Goal: Contribute content: Add original content to the website for others to see

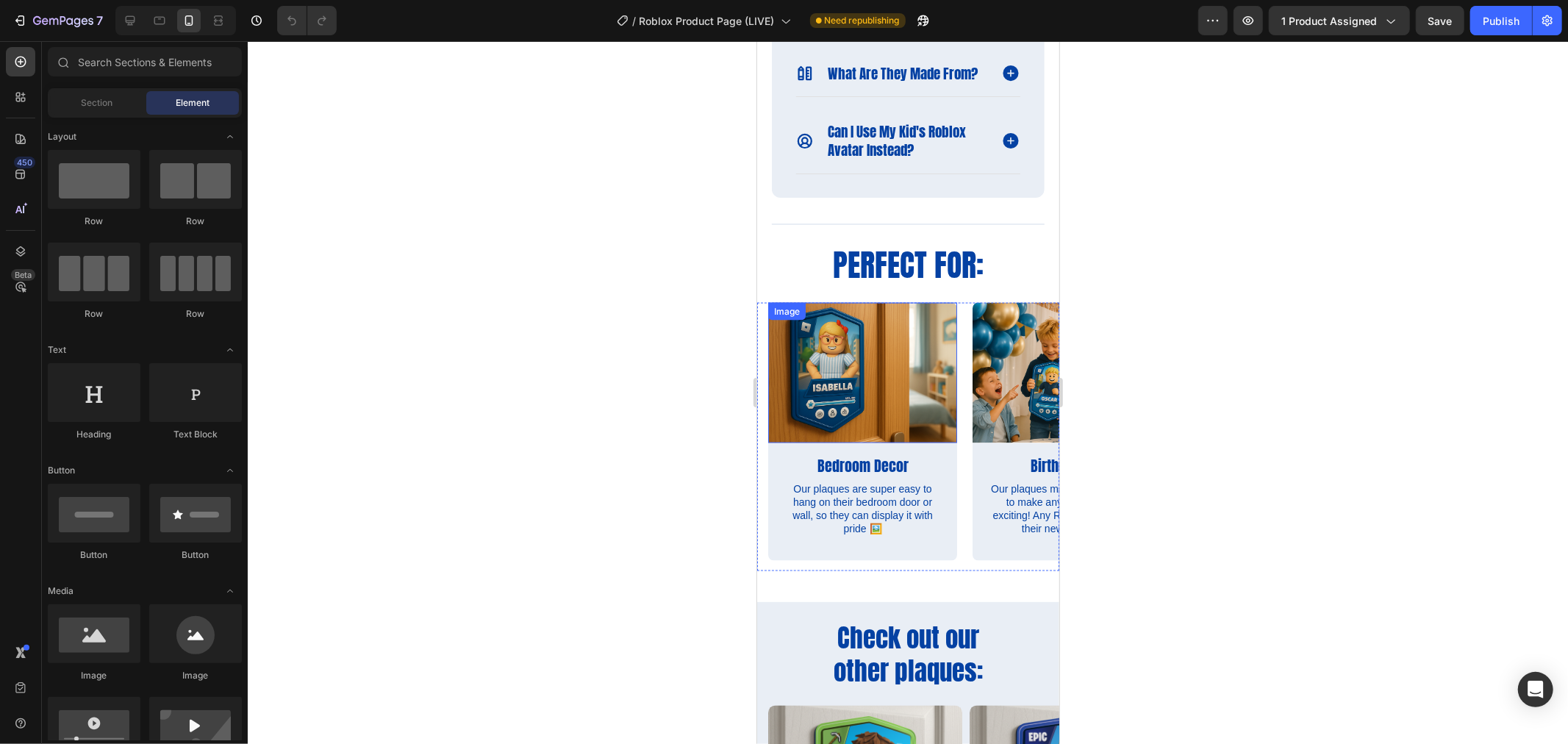
scroll to position [2042, 0]
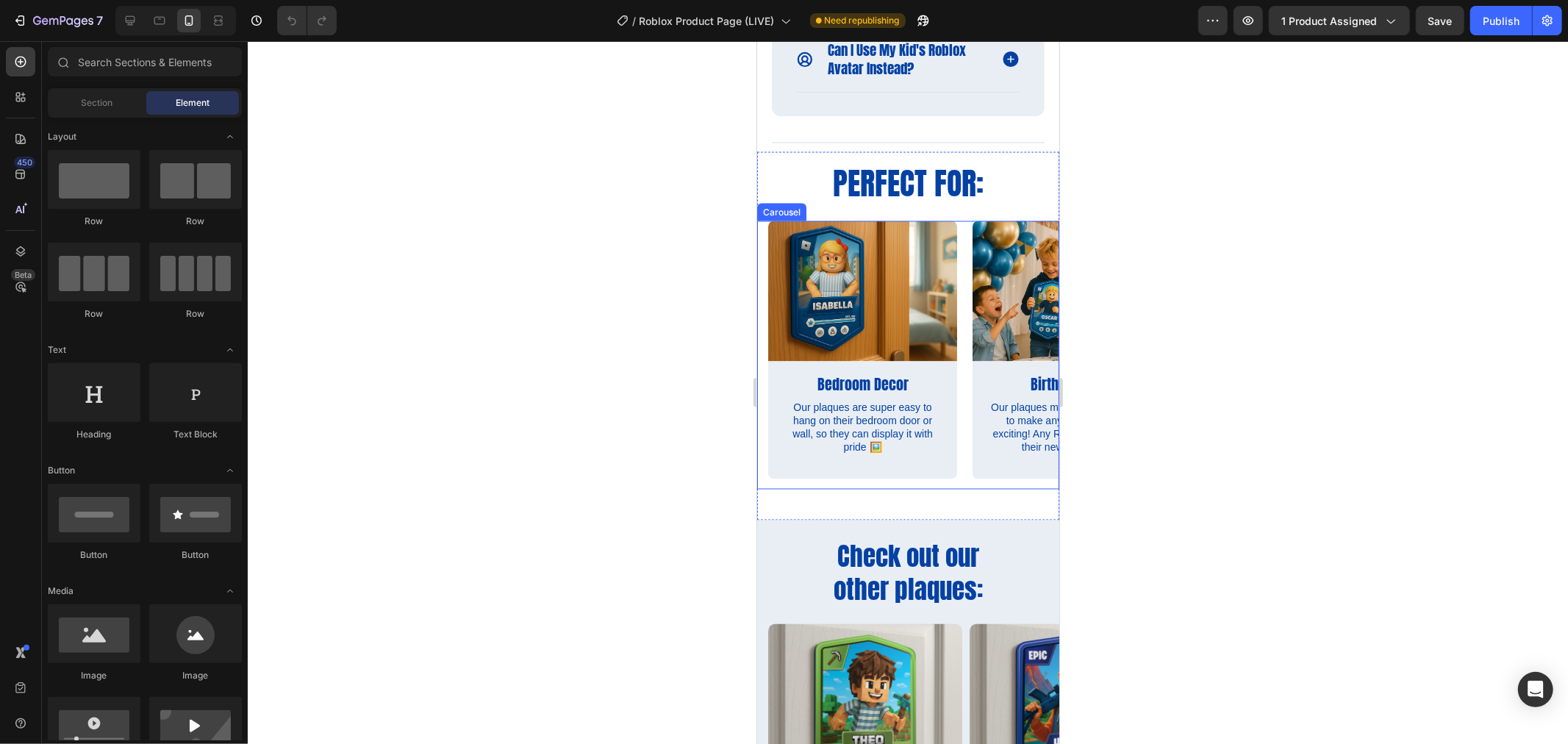
click at [968, 426] on div "Image Bedroom Decor Text Block Our plaques are super easy to hang on their bedr…" at bounding box center [912, 355] width 291 height 268
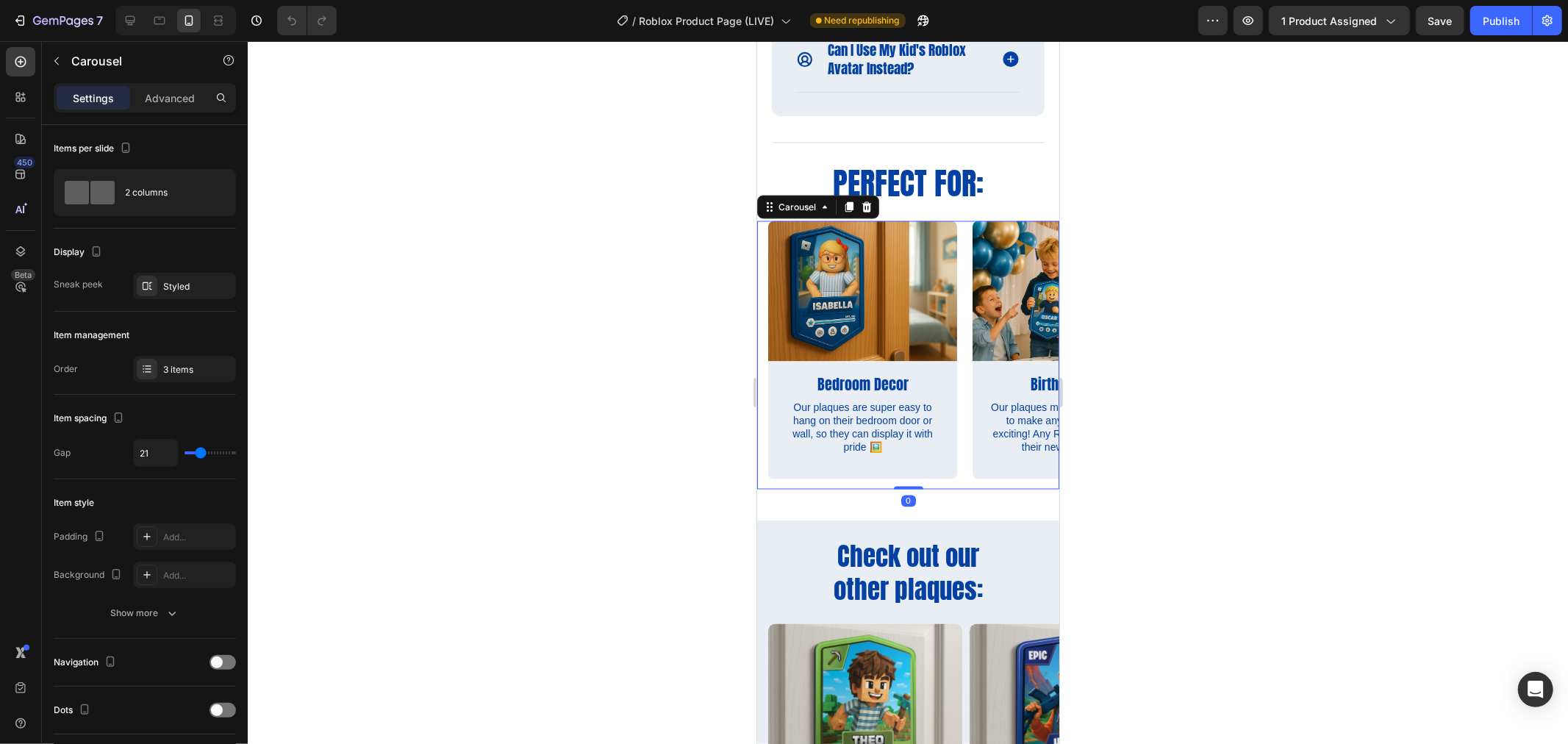
click at [171, 366] on div "3 items" at bounding box center [197, 370] width 69 height 13
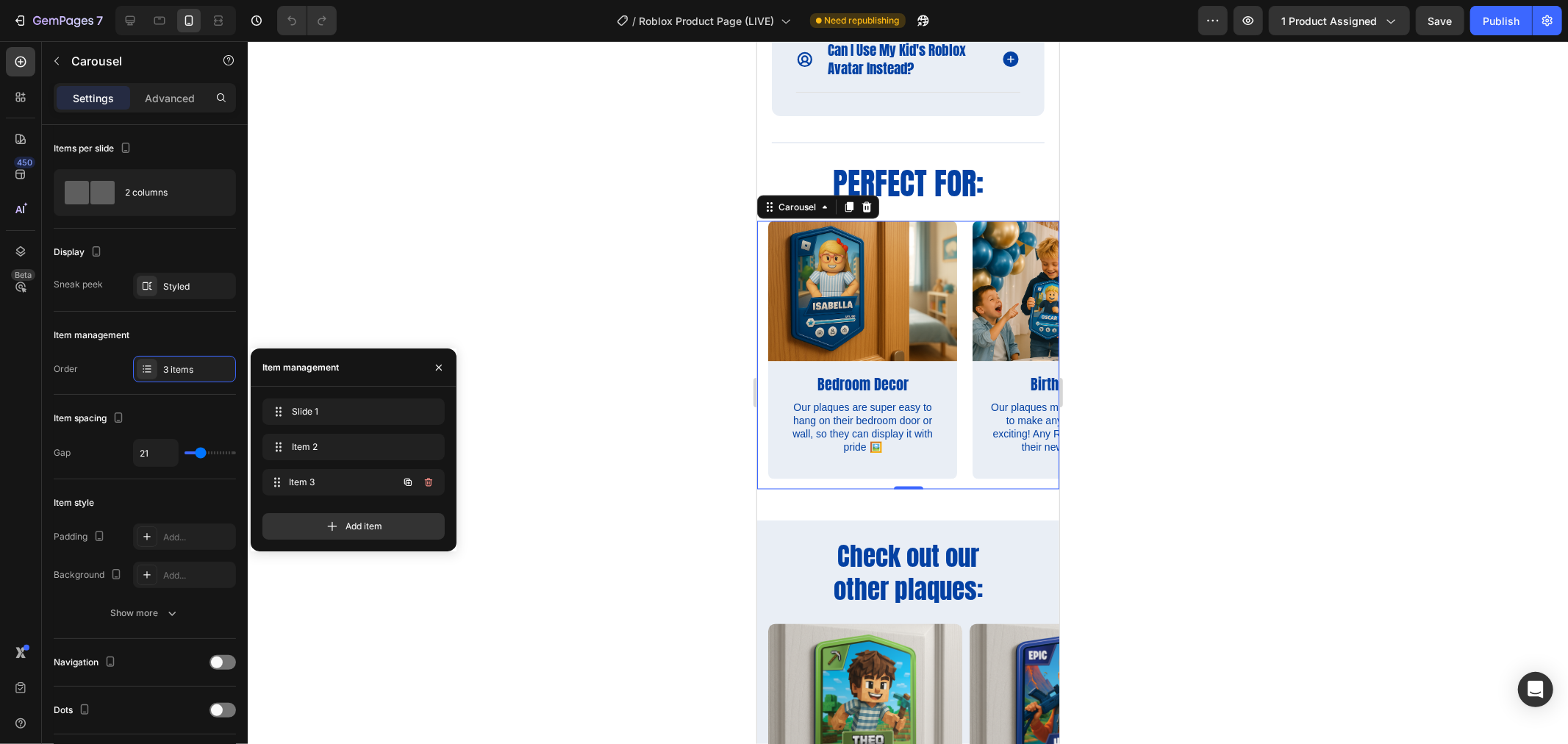
click at [274, 482] on icon at bounding box center [277, 482] width 12 height 12
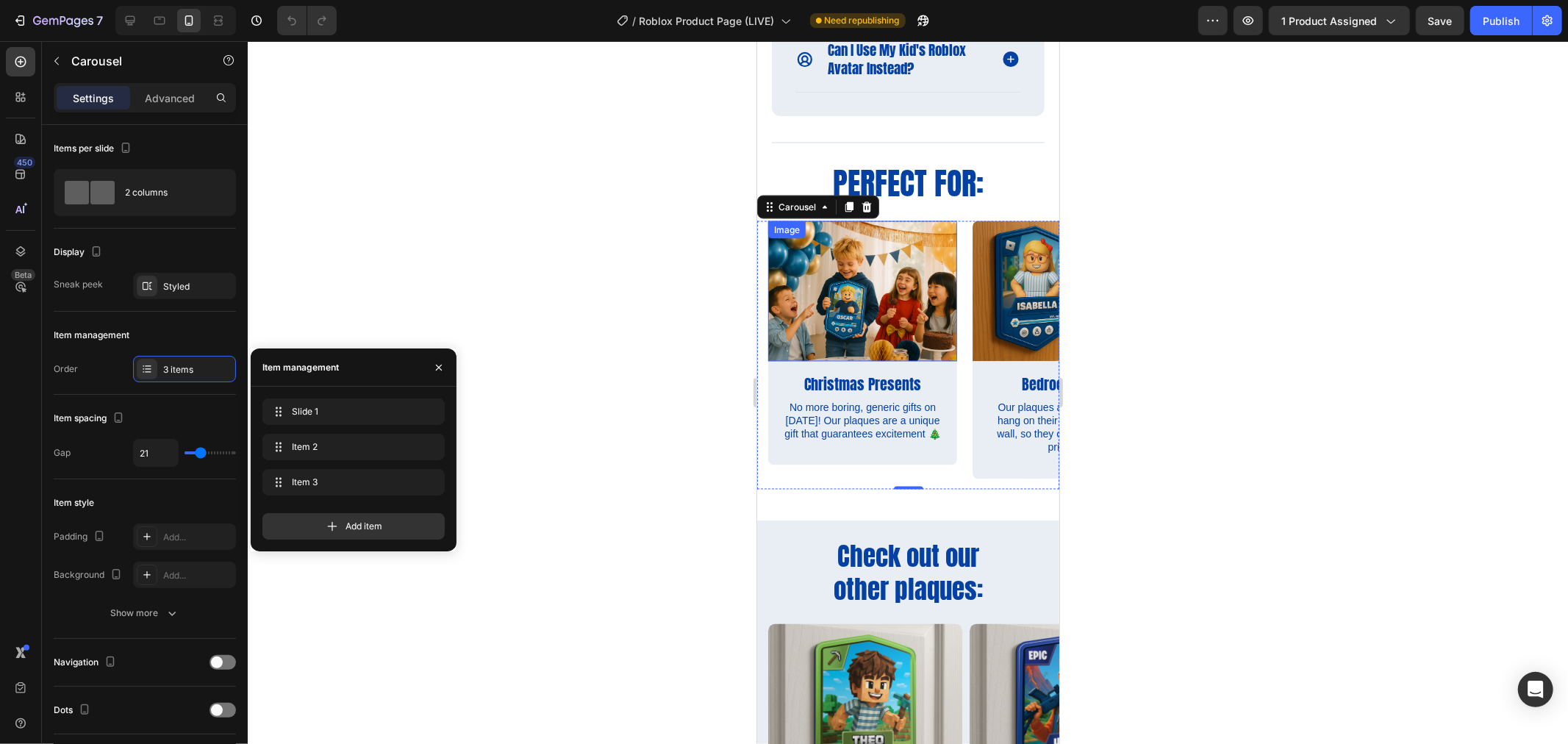
click at [810, 330] on img at bounding box center [861, 291] width 189 height 140
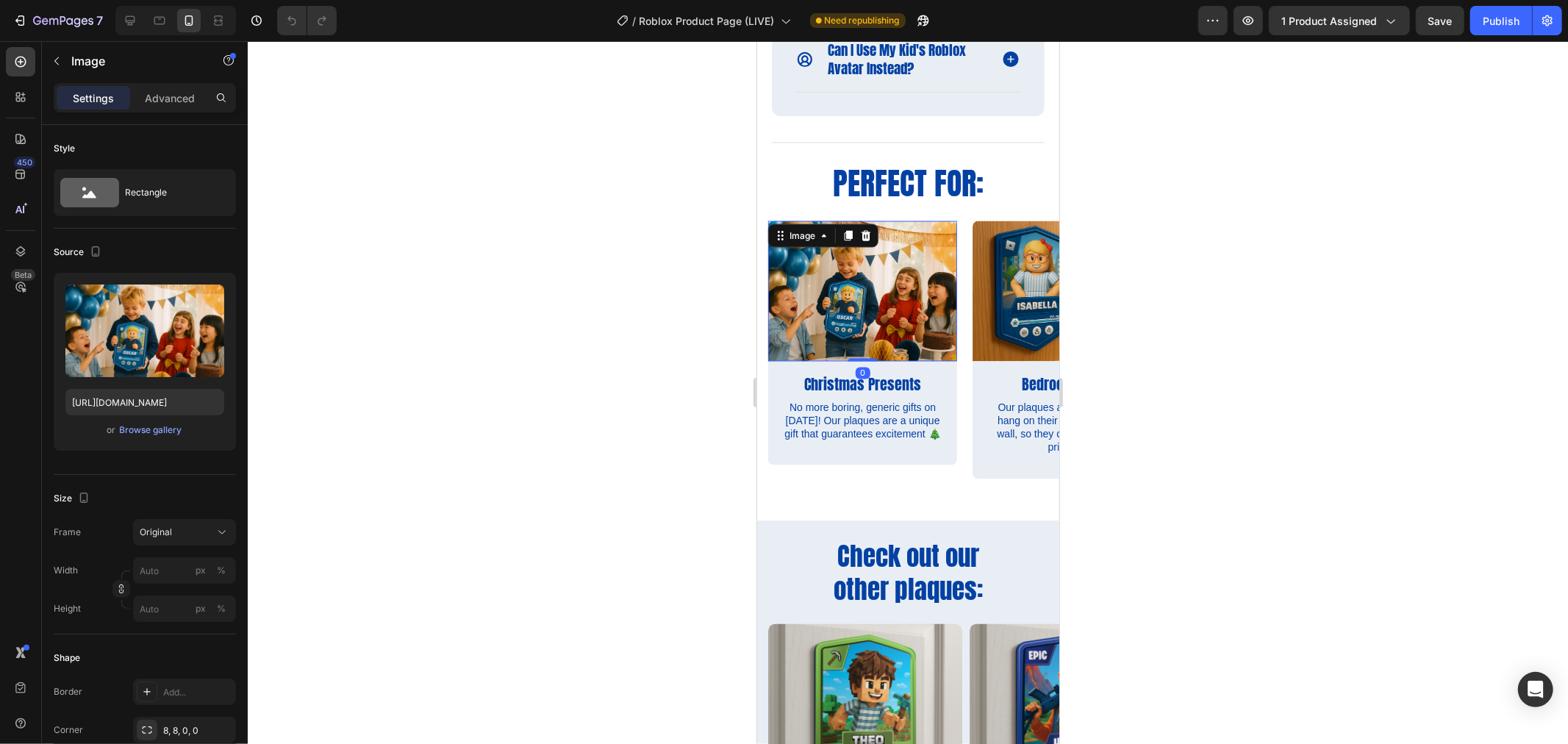
click at [158, 433] on div "Browse gallery" at bounding box center [151, 430] width 63 height 13
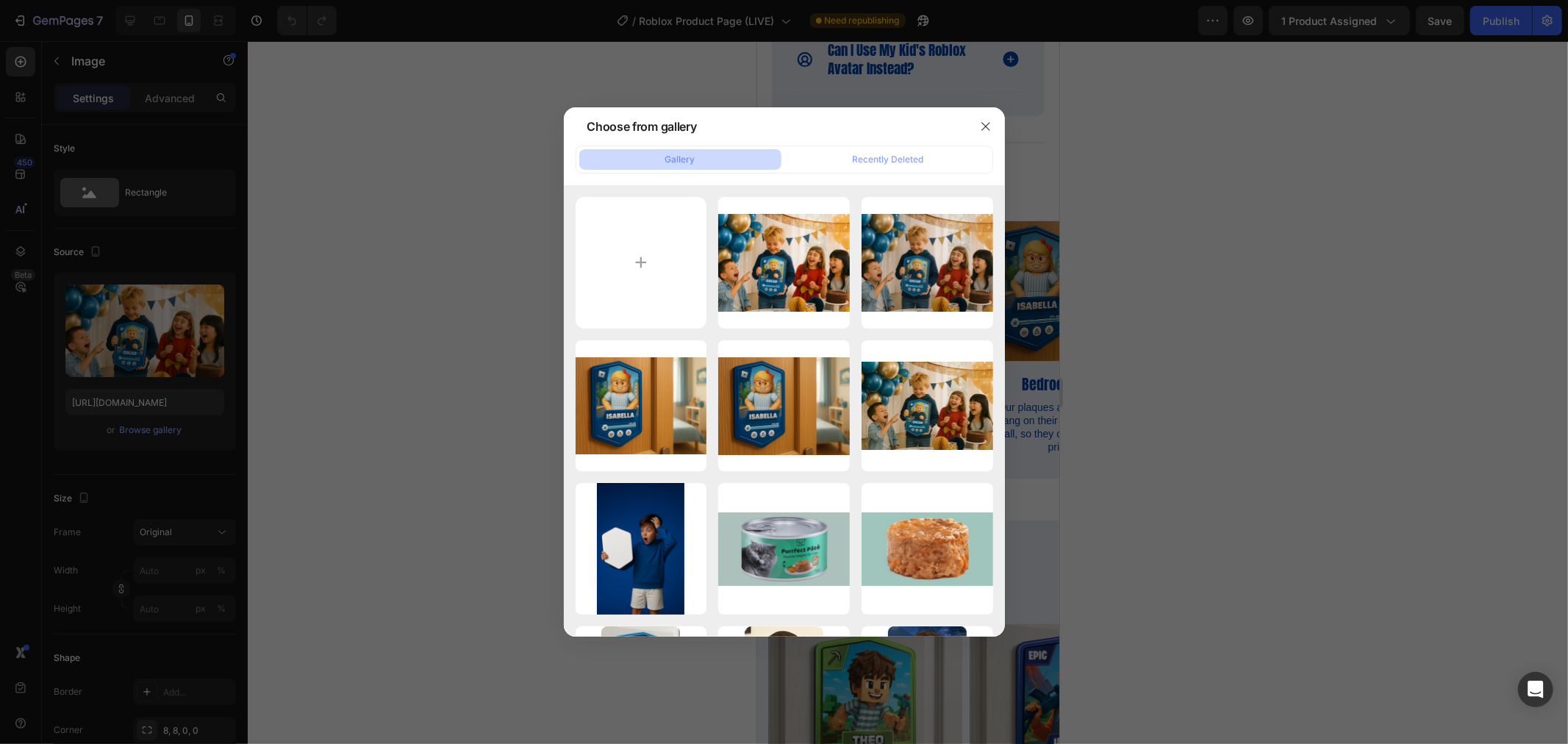
click at [648, 286] on input "file" at bounding box center [641, 263] width 132 height 132
type input "C:\fakepath\christmas.png"
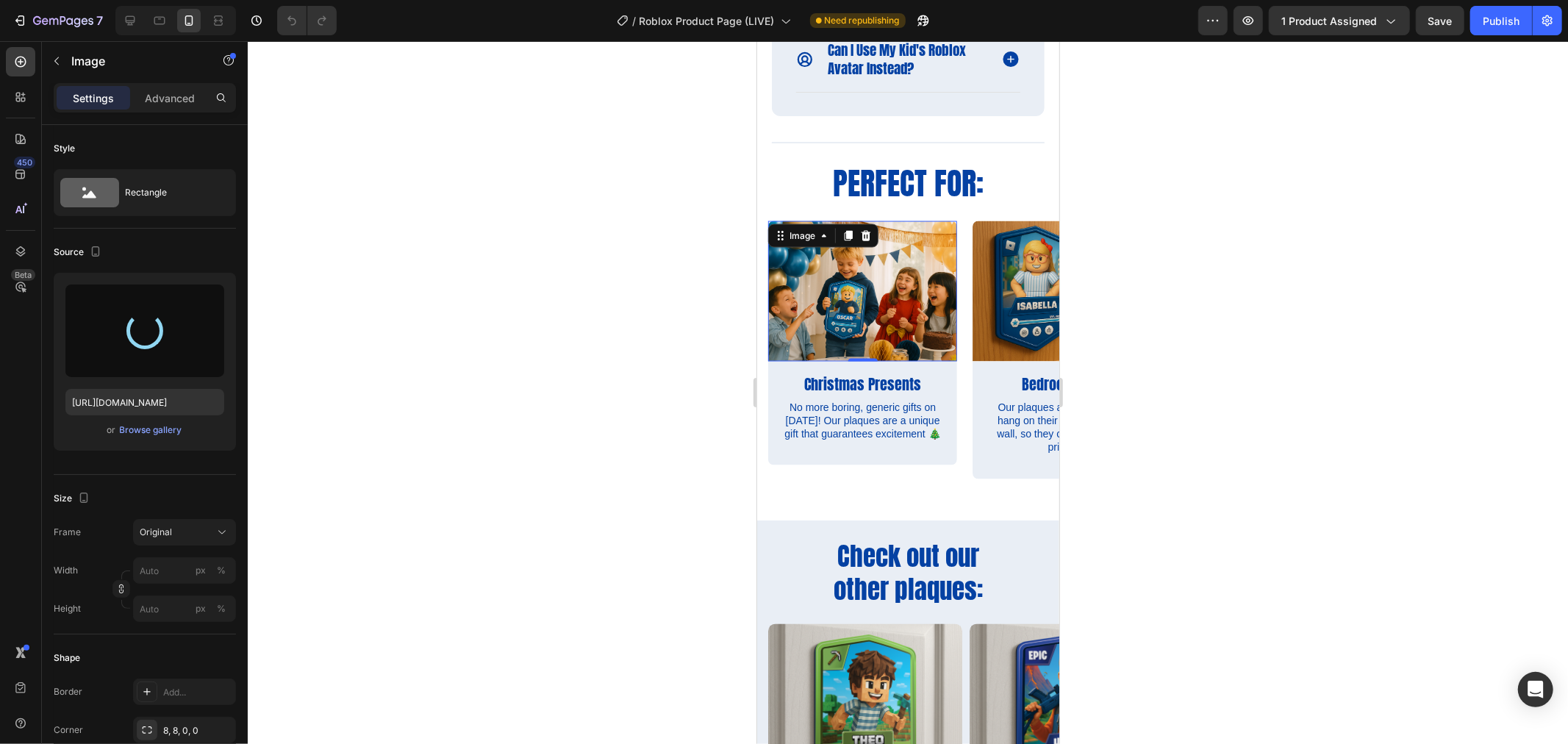
type input "[URL][DOMAIN_NAME]"
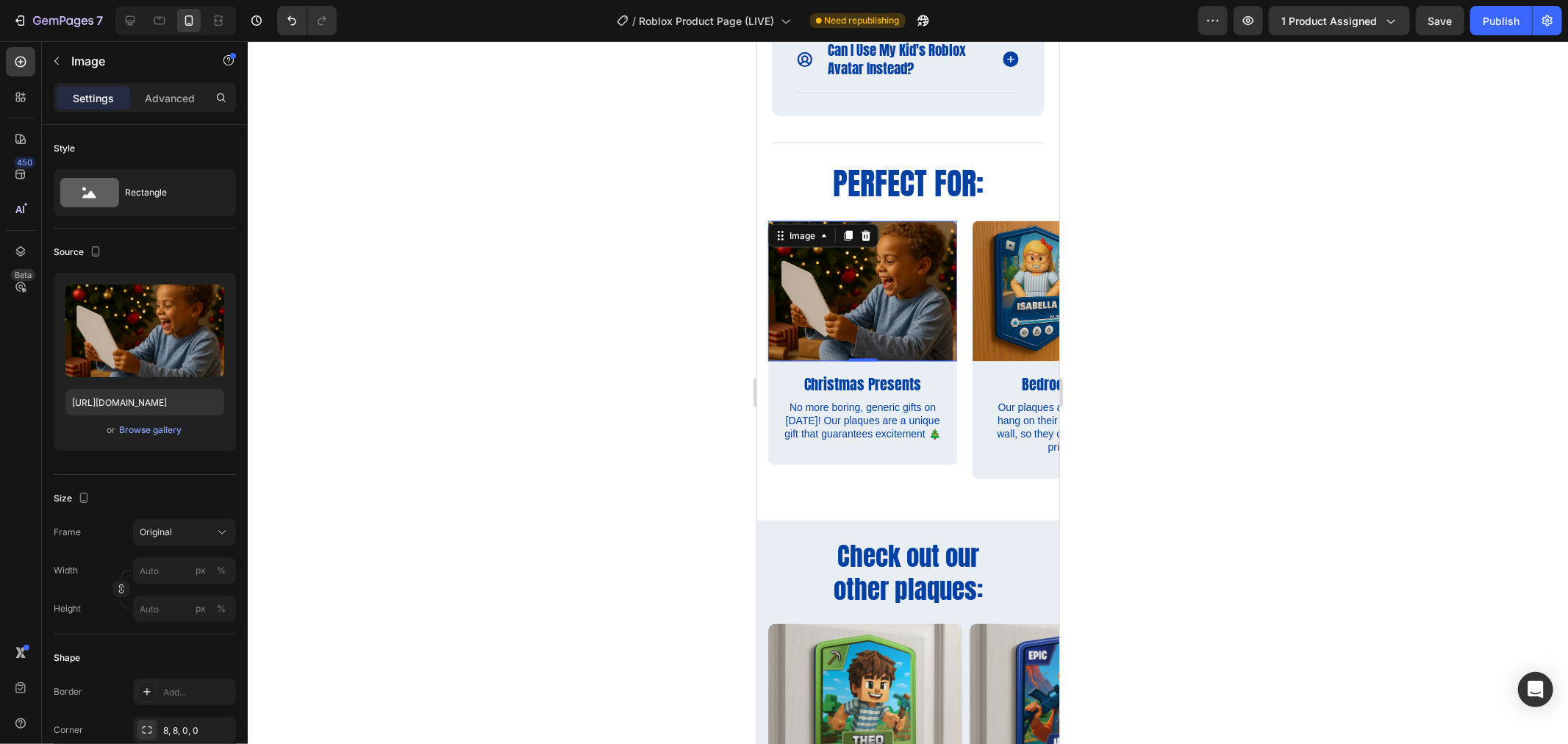
click at [1191, 384] on div at bounding box center [908, 392] width 1320 height 703
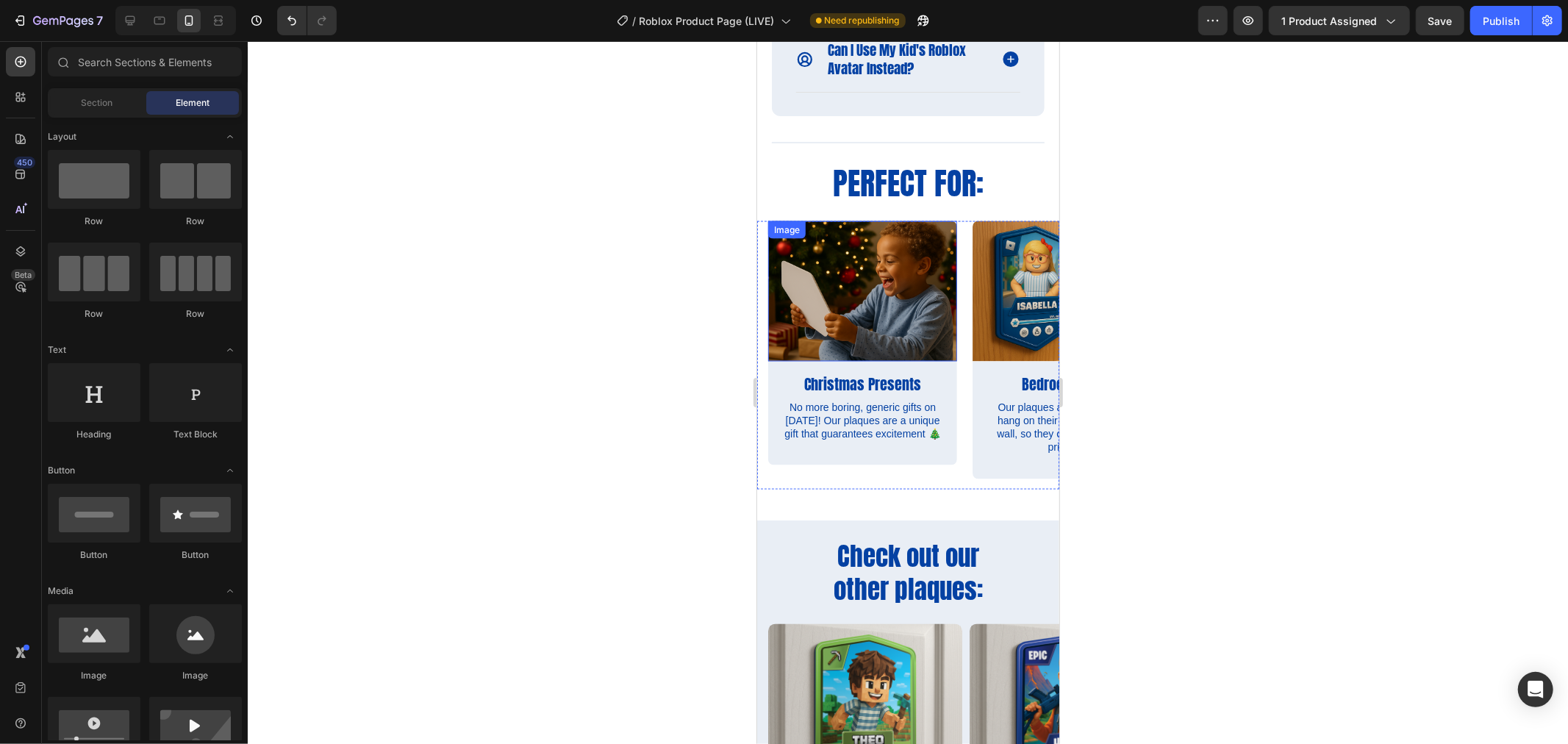
click at [883, 297] on img at bounding box center [861, 291] width 189 height 140
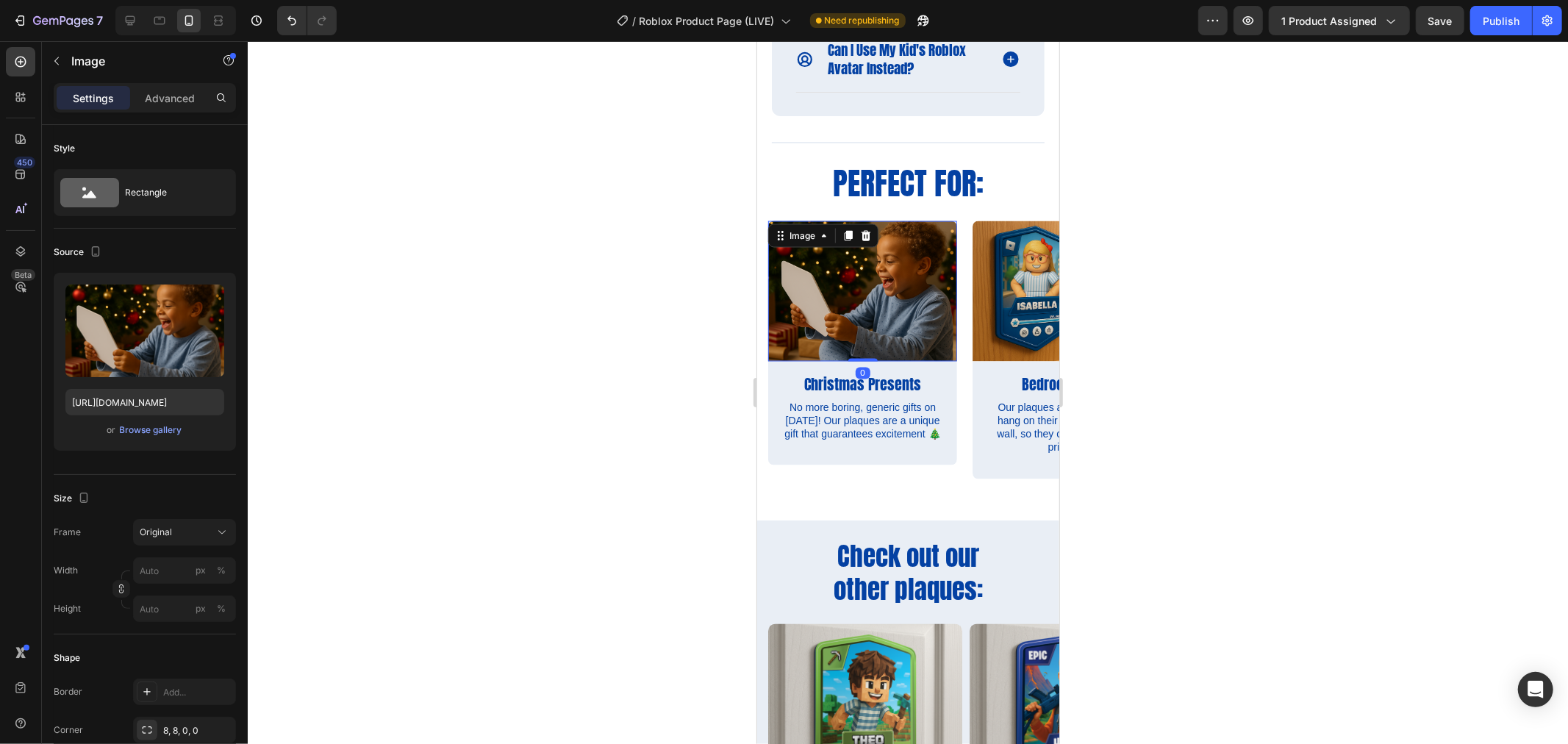
click at [140, 426] on div "Browse gallery" at bounding box center [151, 430] width 63 height 13
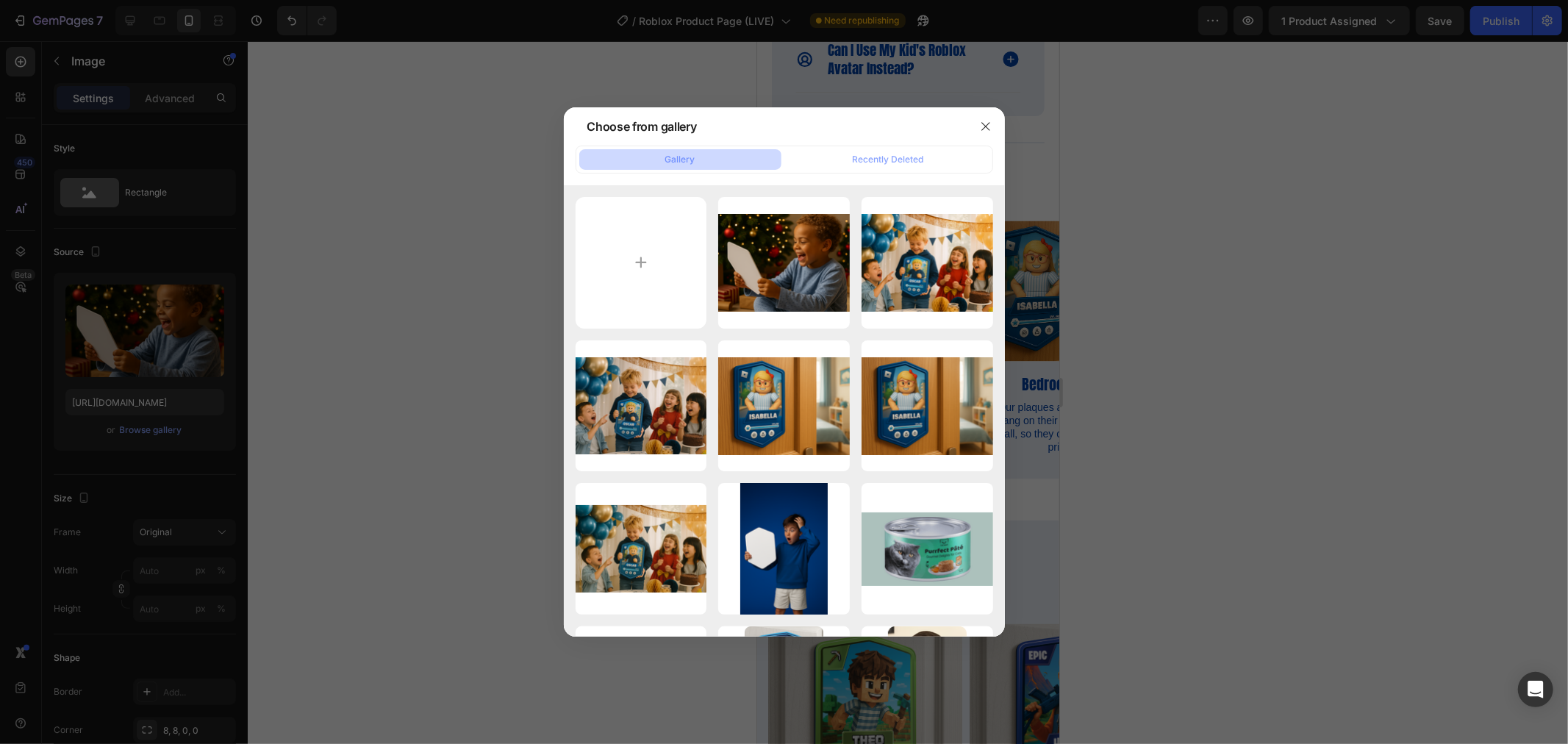
click at [645, 258] on input "file" at bounding box center [641, 263] width 132 height 132
type input "C:\fakepath\christmas brighter.png"
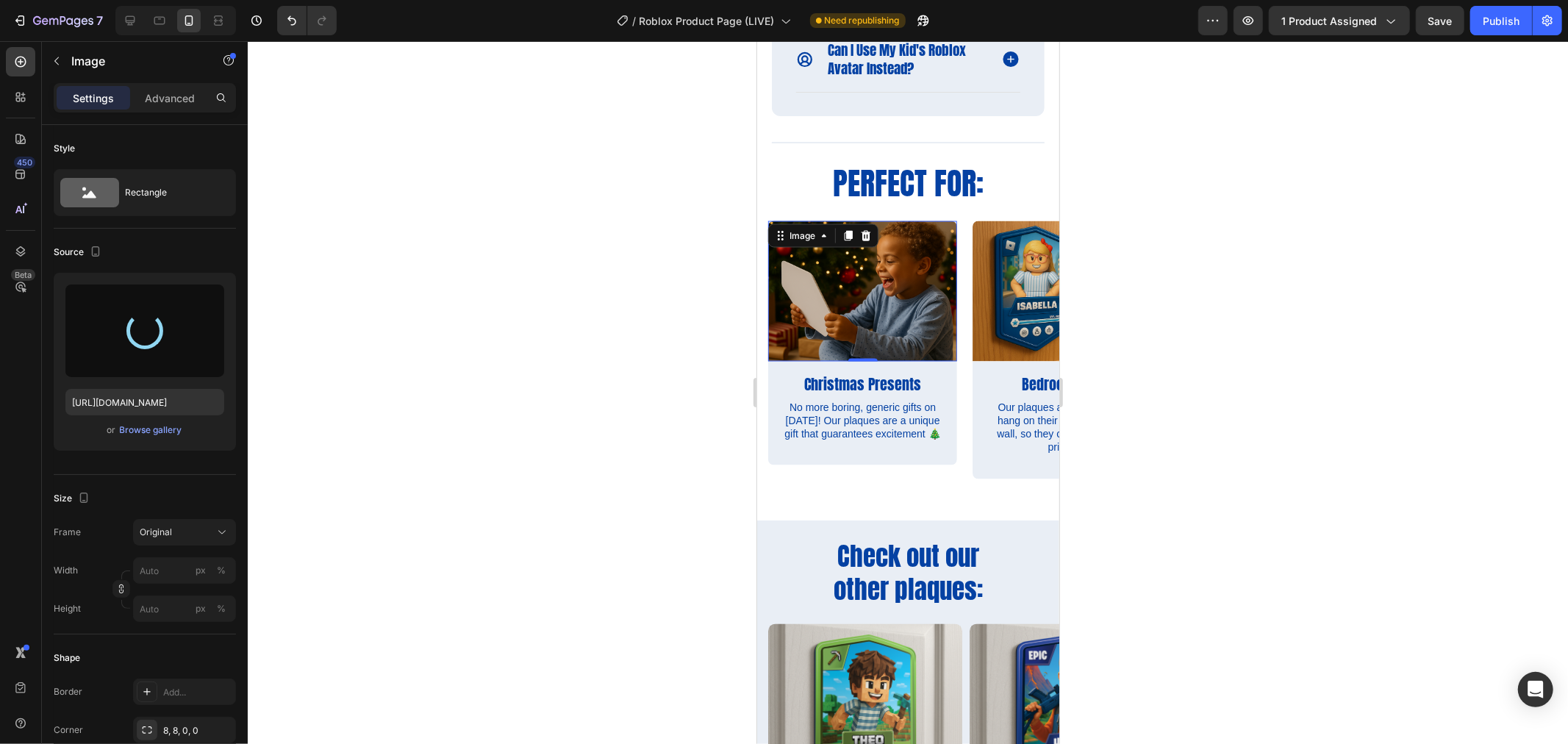
type input "[URL][DOMAIN_NAME]"
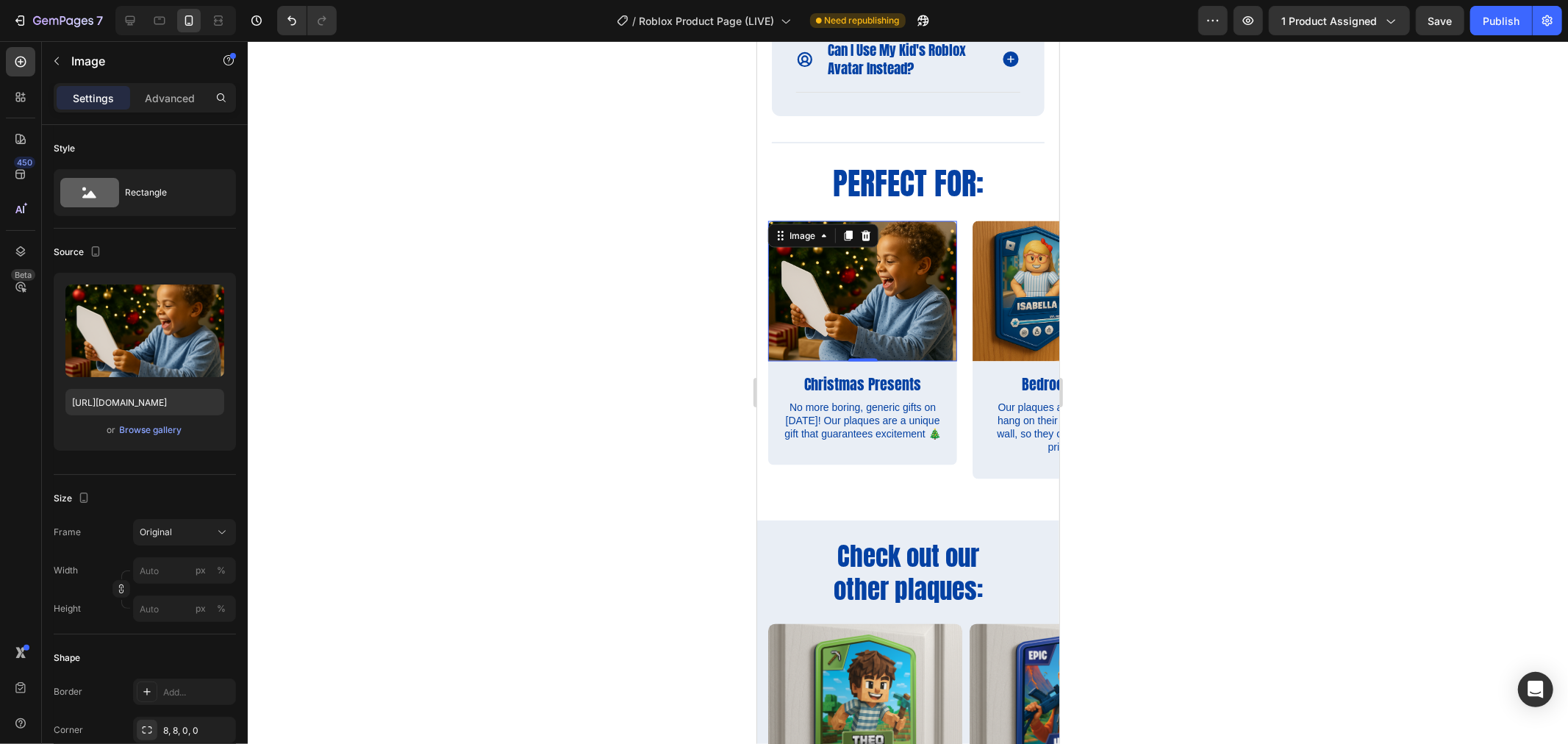
click at [1567, 396] on div at bounding box center [908, 392] width 1320 height 703
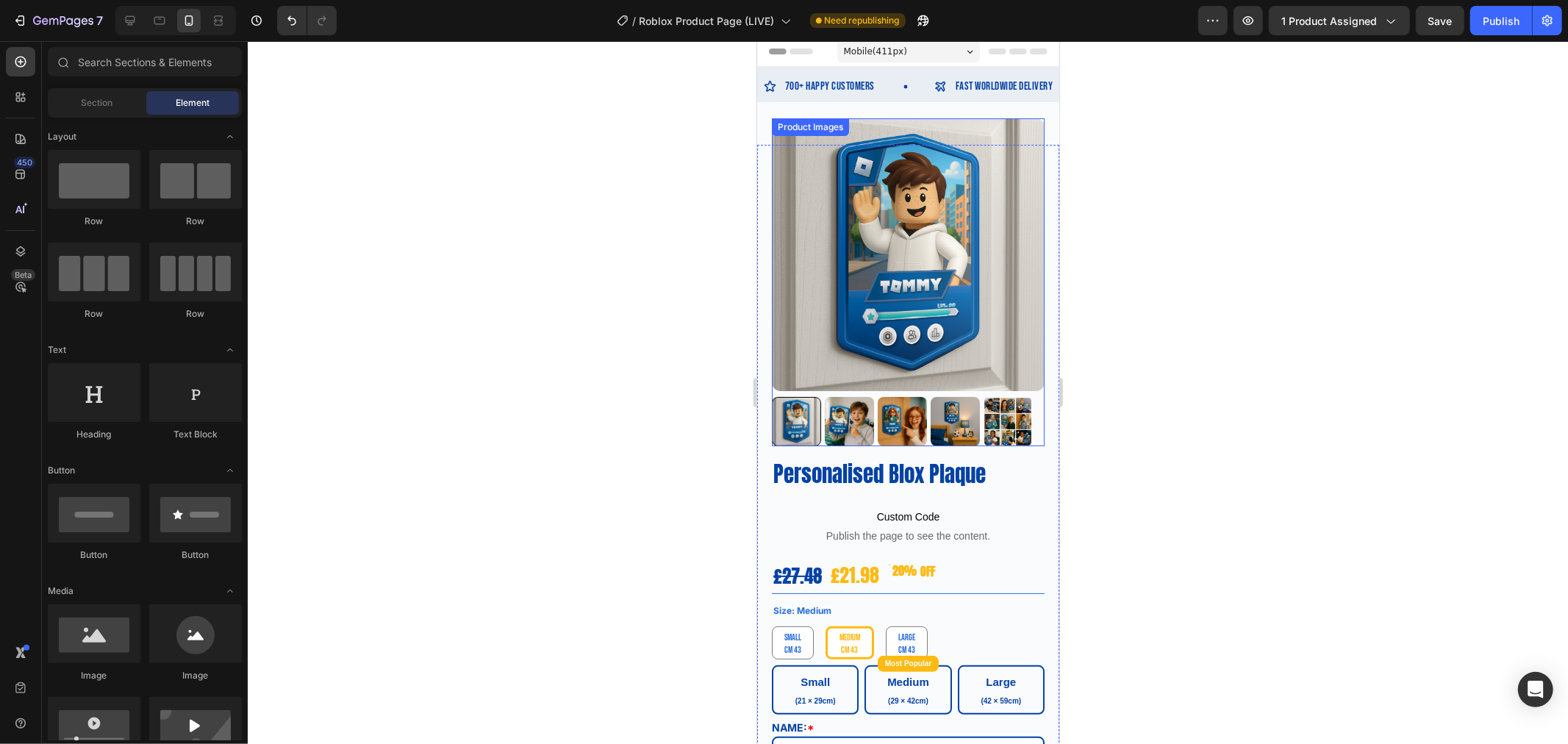
scroll to position [0, 0]
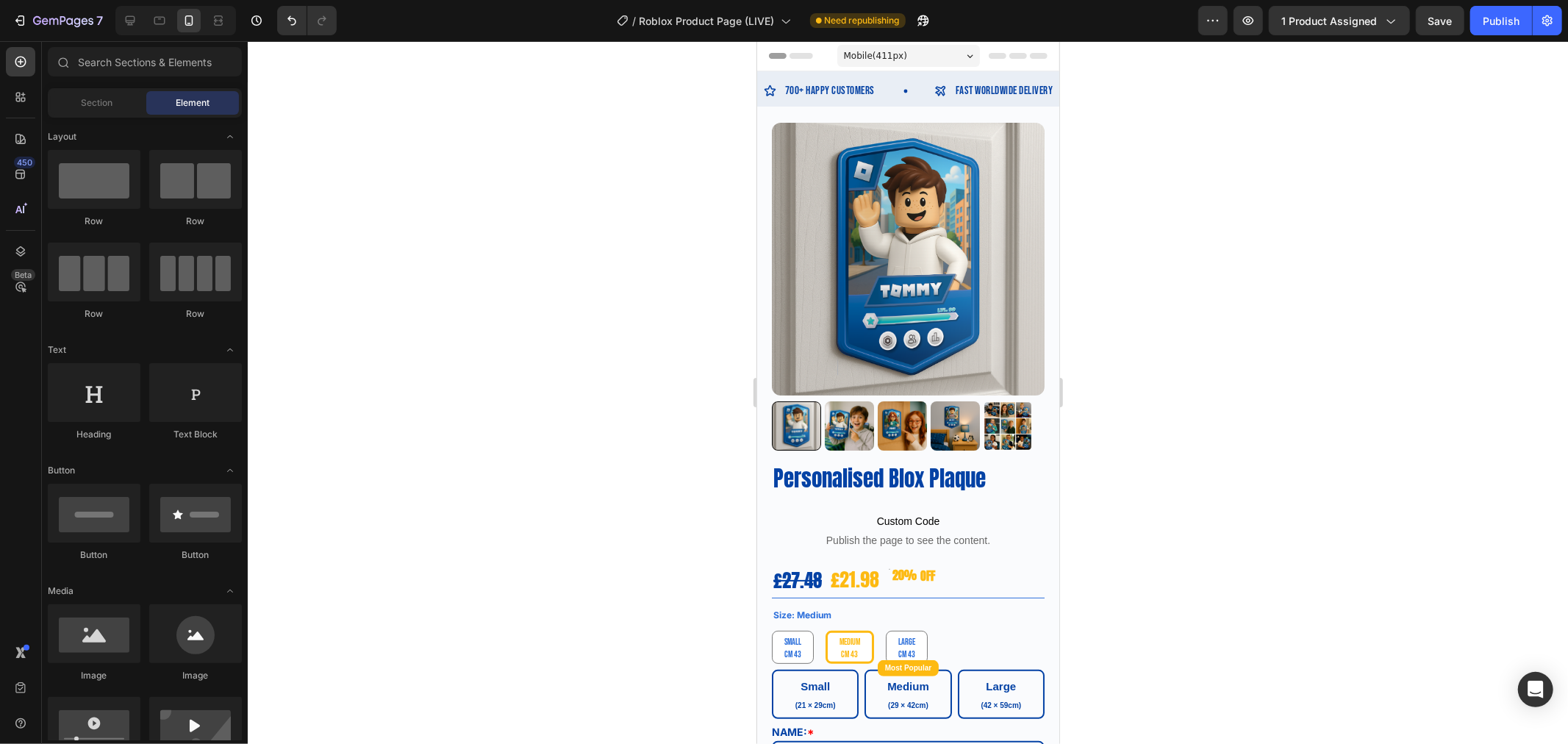
click at [1515, 14] on div "Publish" at bounding box center [1501, 20] width 37 height 15
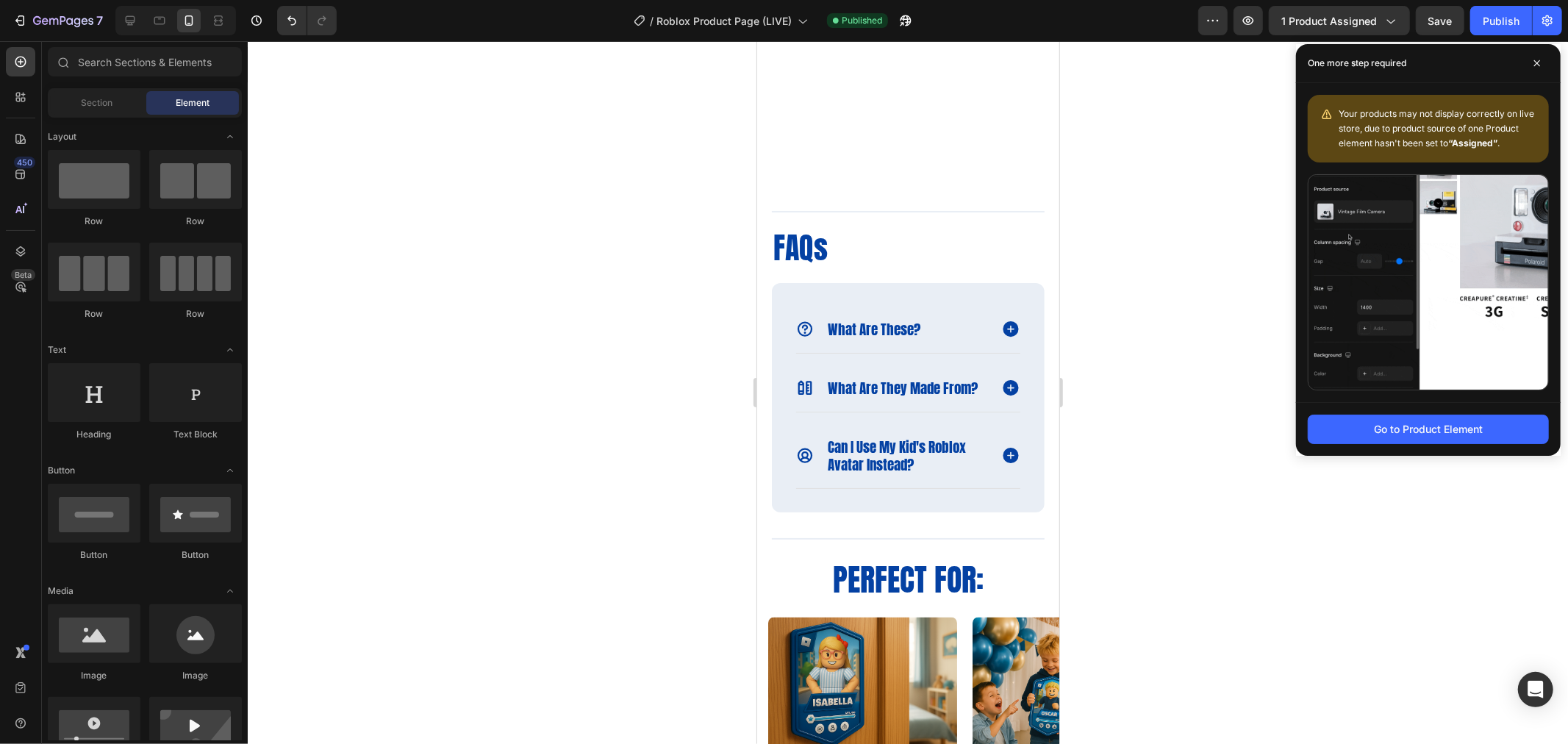
scroll to position [1552, 0]
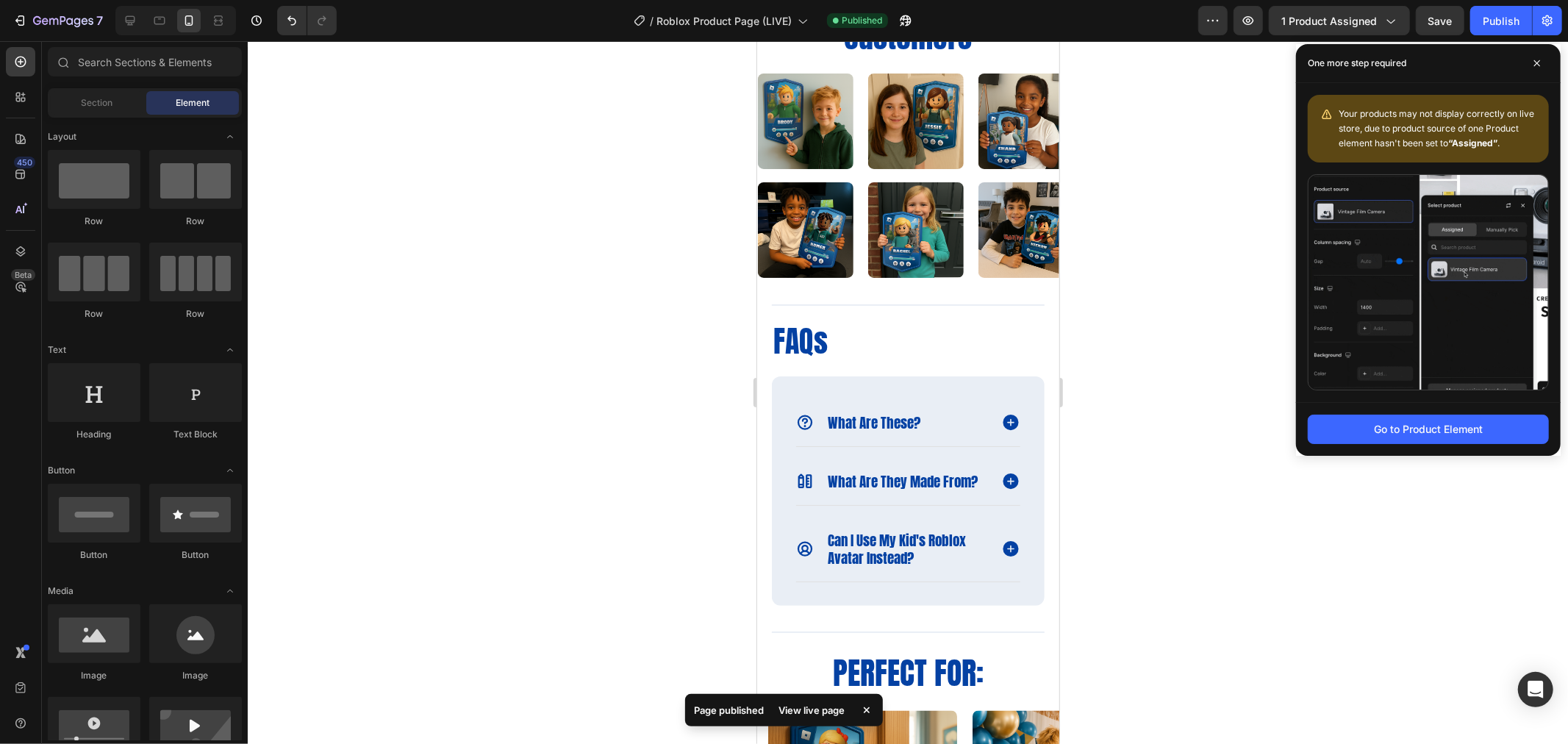
click at [1531, 64] on span at bounding box center [1537, 63] width 23 height 23
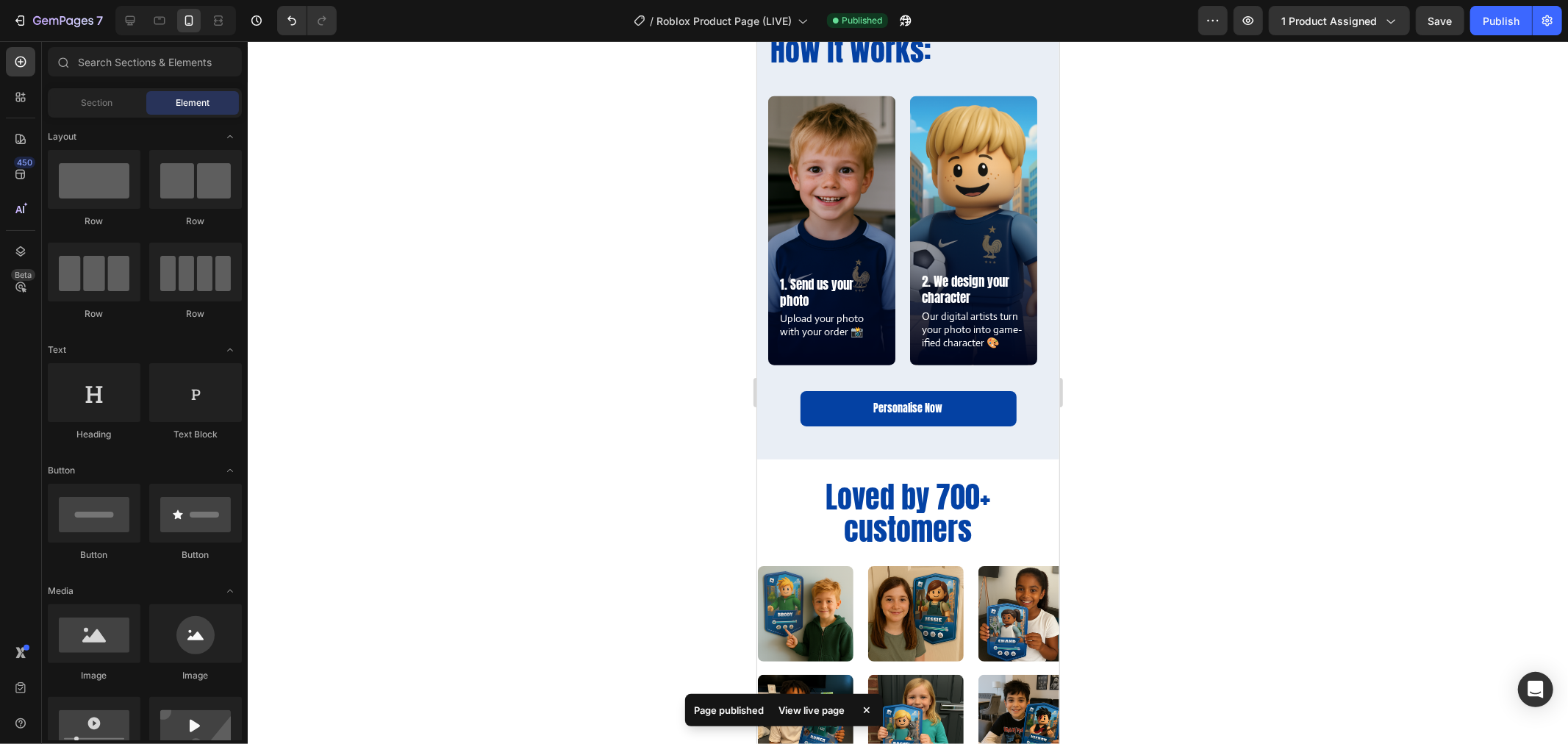
scroll to position [817, 0]
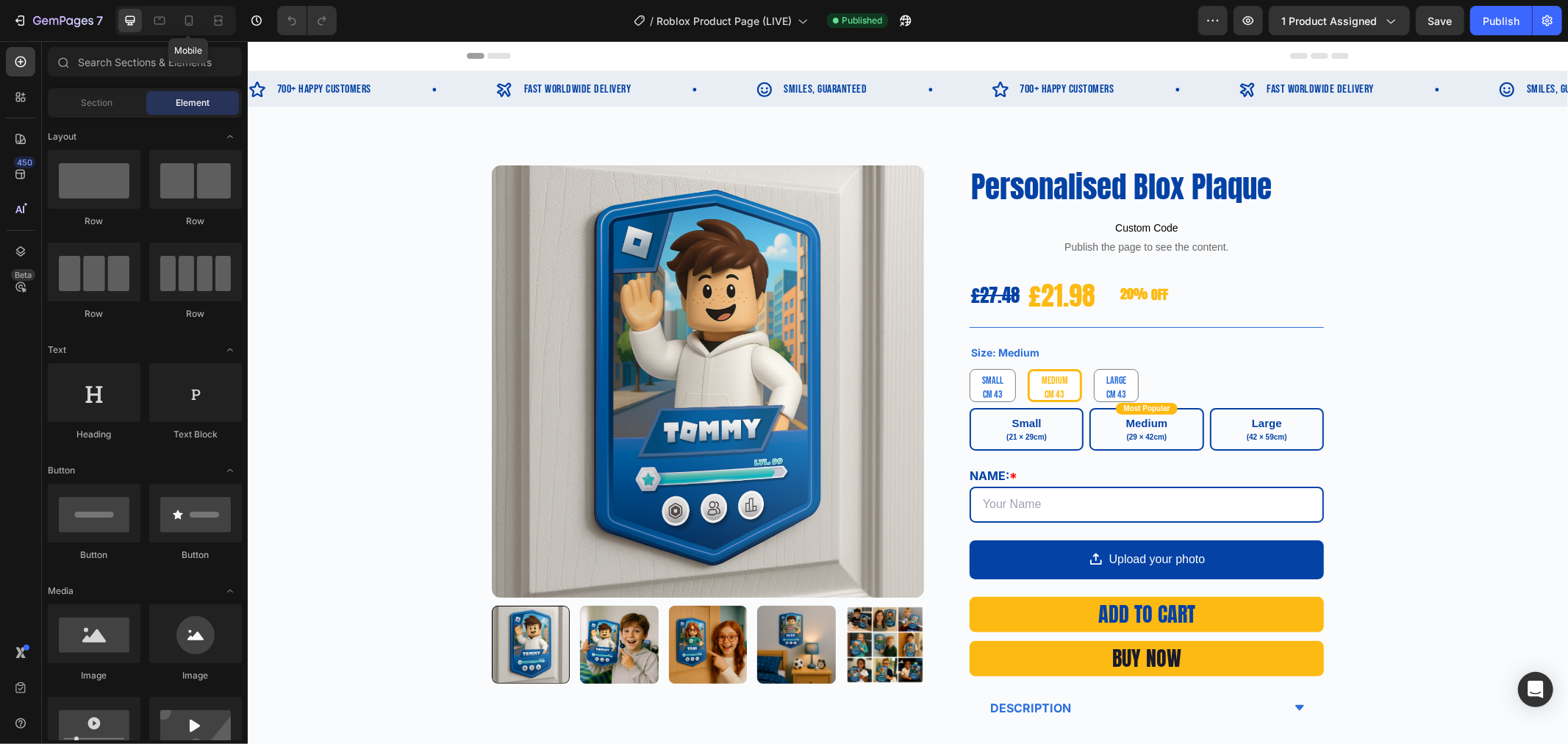
click at [197, 24] on div at bounding box center [189, 20] width 23 height 23
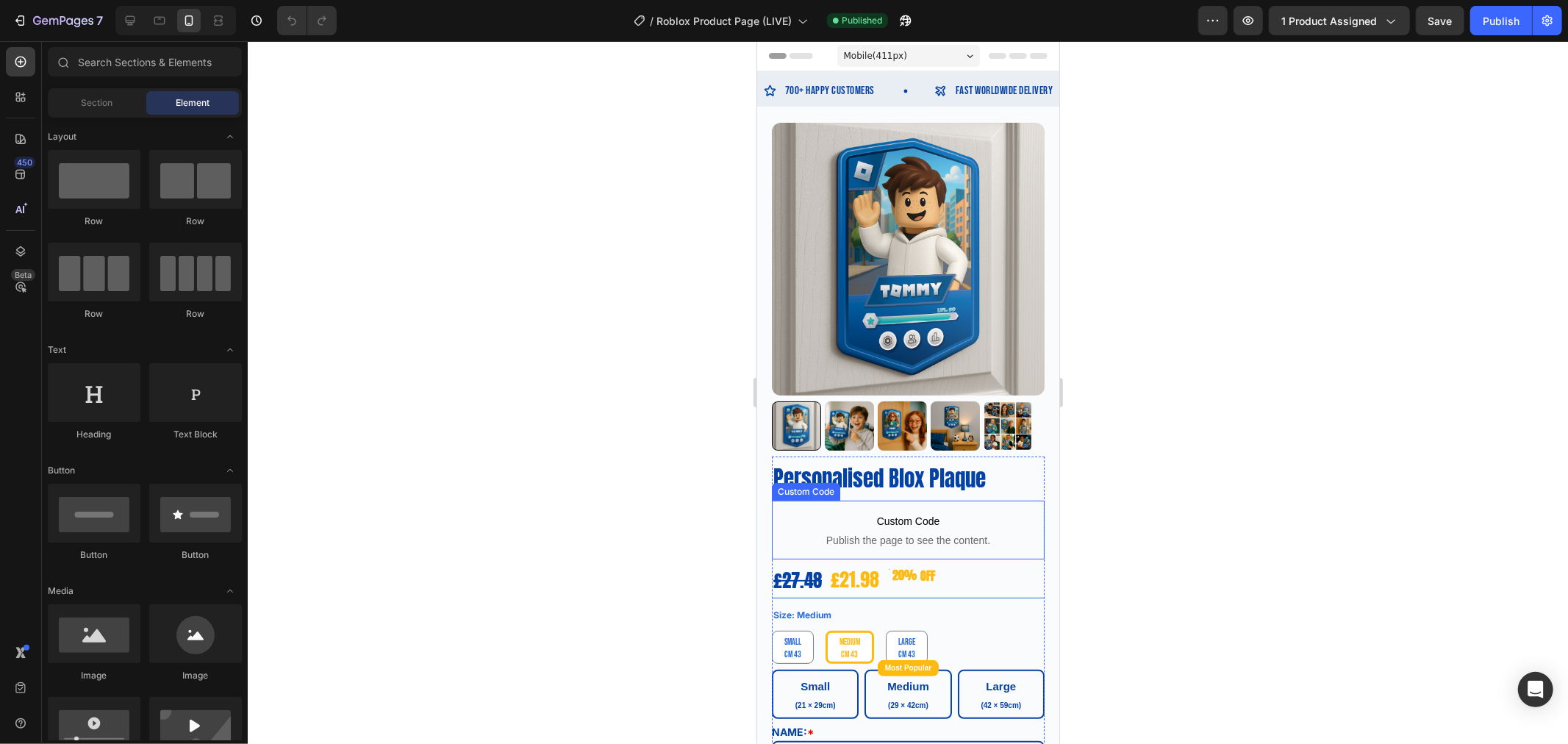
click at [877, 512] on span "Custom Code" at bounding box center [908, 521] width 273 height 18
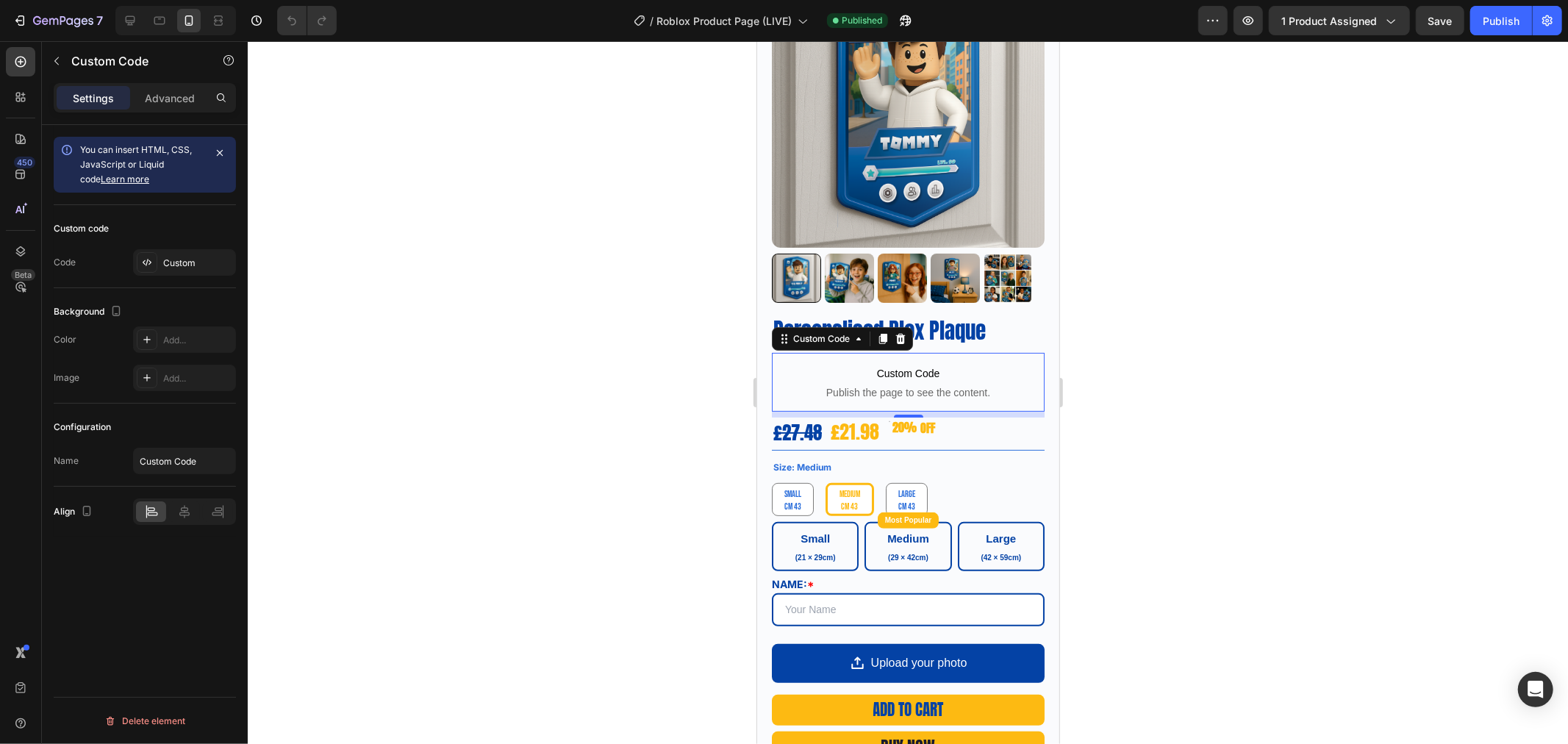
scroll to position [163, 0]
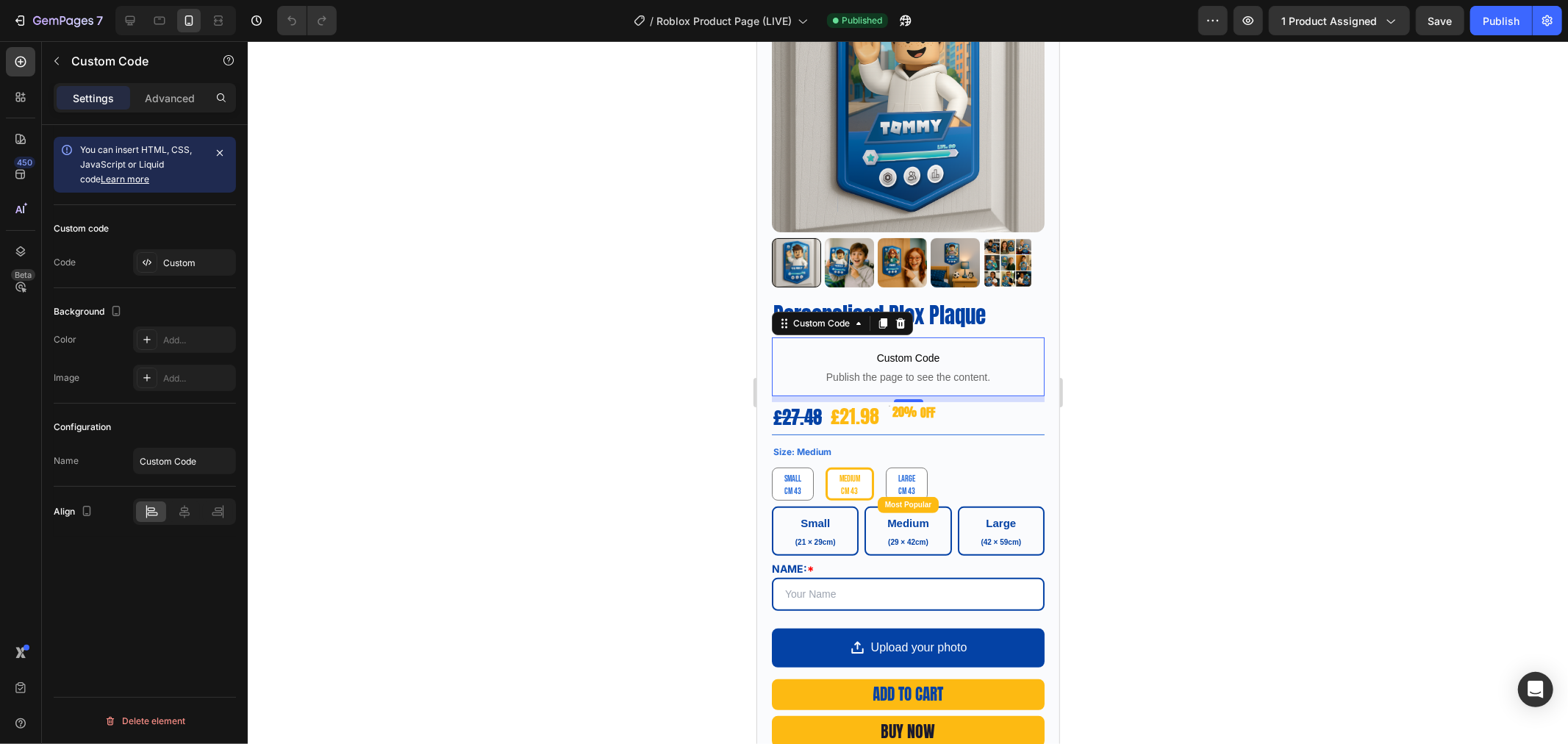
click at [844, 314] on div "Custom Code" at bounding box center [821, 323] width 92 height 18
click at [841, 316] on div "Custom Code" at bounding box center [821, 323] width 63 height 13
click at [1070, 364] on div at bounding box center [908, 392] width 1320 height 703
click at [883, 348] on span "Custom Code" at bounding box center [908, 357] width 273 height 18
click at [890, 350] on span "Custom Code" at bounding box center [908, 357] width 273 height 18
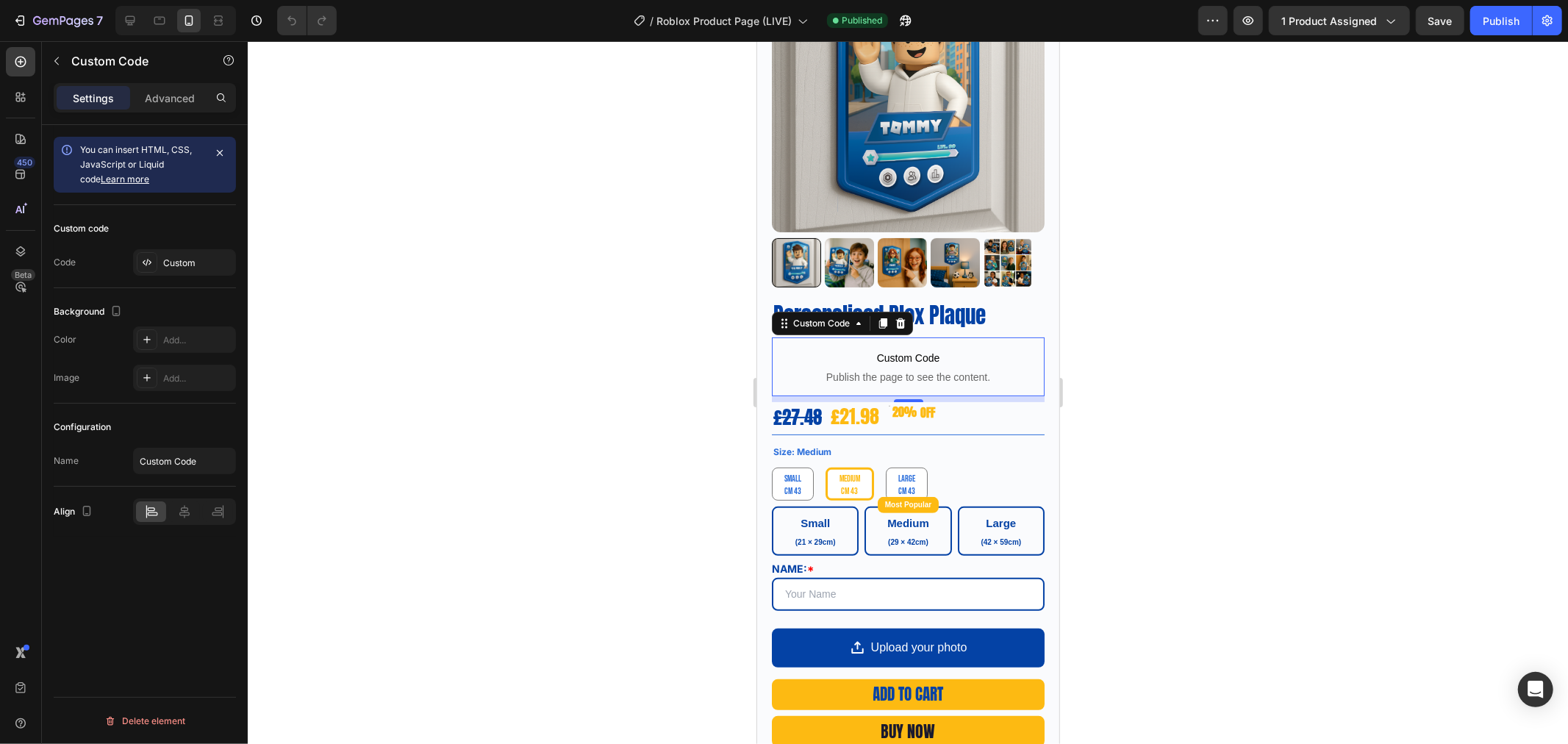
click at [890, 350] on span "Custom Code" at bounding box center [908, 357] width 273 height 18
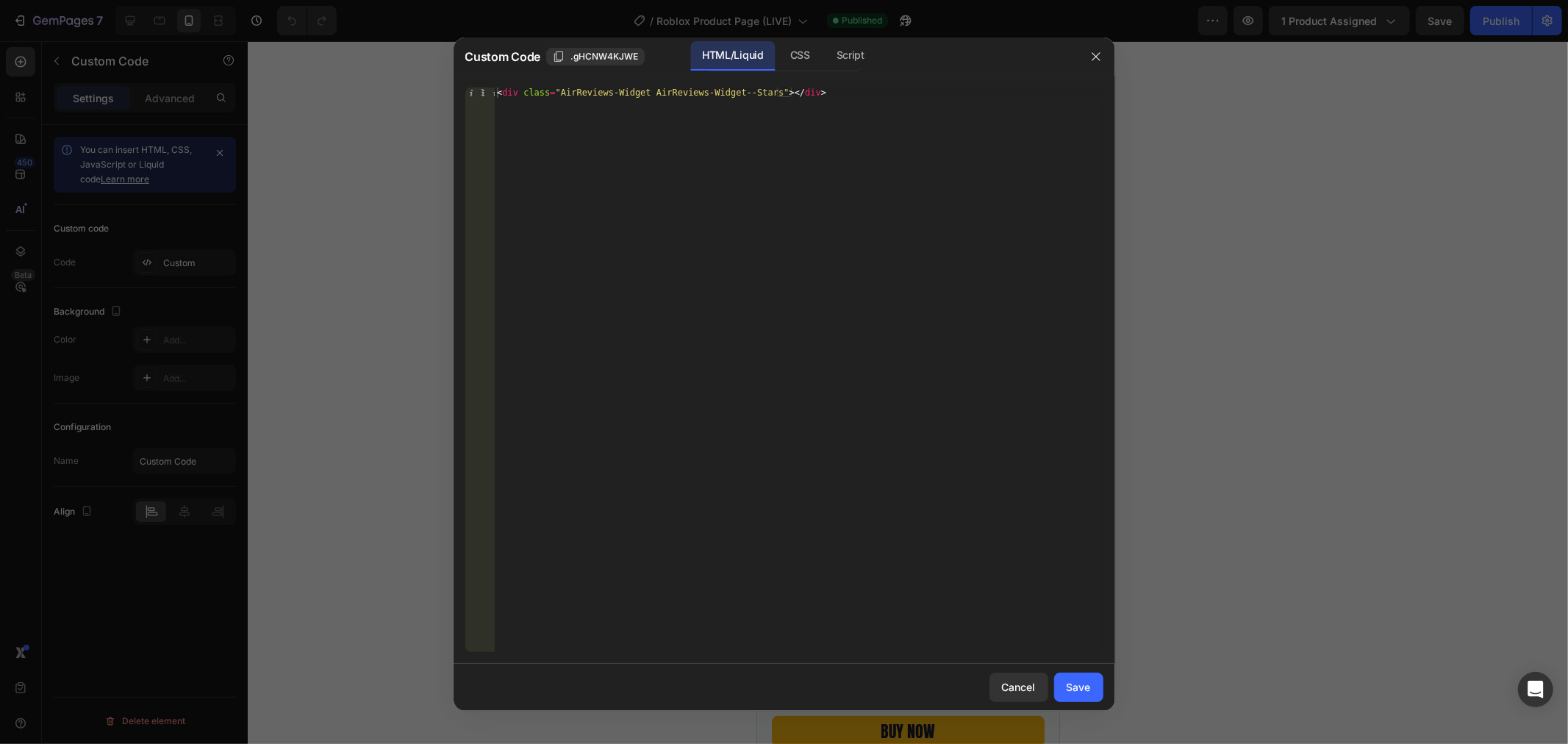
click at [827, 82] on div "1 < div class = "AirReviews-Widget AirReviews-Widget--Stars" > </ div > ההההההה…" at bounding box center [784, 369] width 661 height 588
click at [811, 94] on div "< div class = "AirReviews-Widget AirReviews-Widget--Stars" > </ div >" at bounding box center [798, 380] width 608 height 585
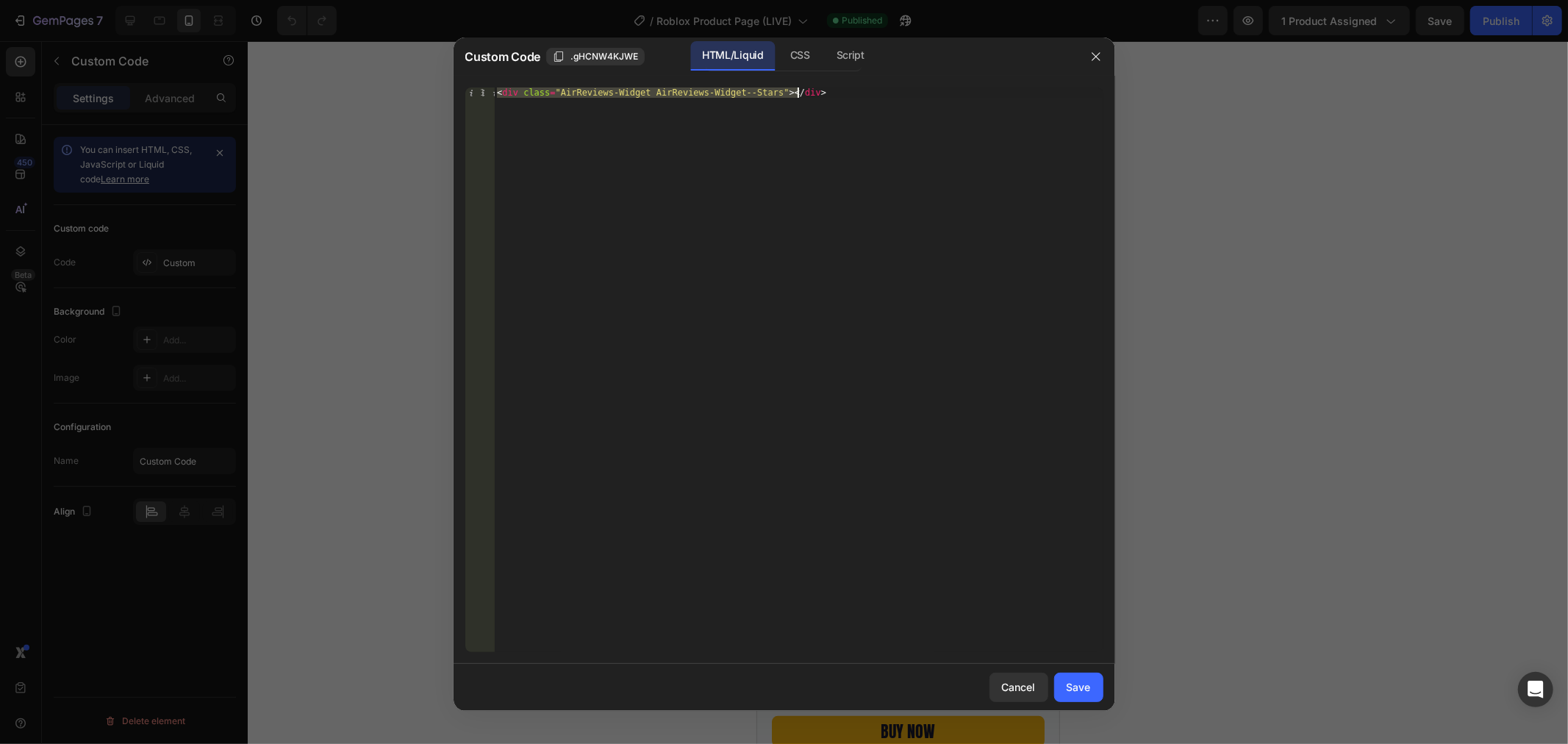
paste textarea "span class="junip-product-summary" data-product-id="10203985903959"></span"
type textarea "<span class="junip-product-summary" data-product-id="10203985903959"></span>"
click at [1086, 681] on div "Save" at bounding box center [1079, 686] width 24 height 15
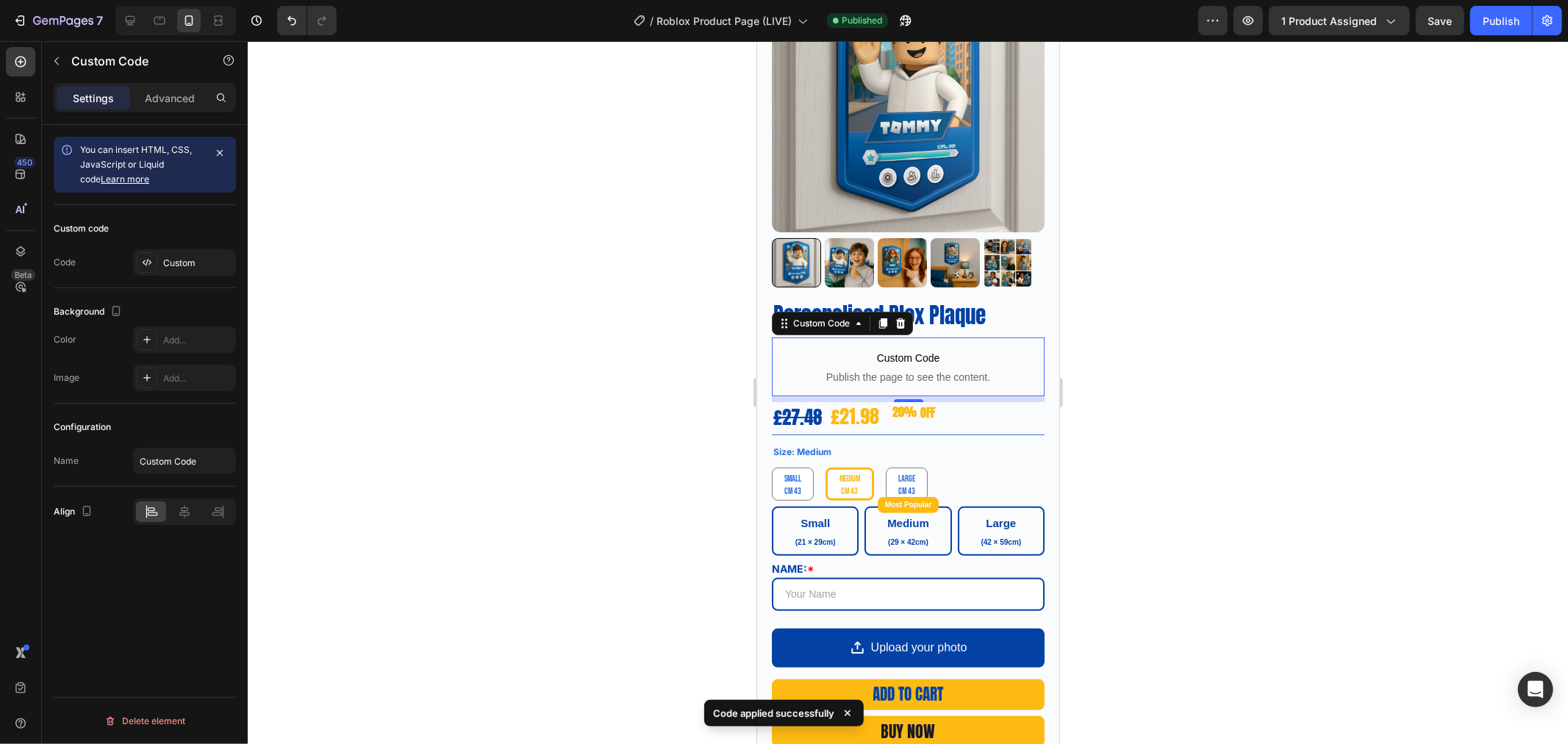
click at [1506, 25] on div "Publish" at bounding box center [1501, 20] width 37 height 15
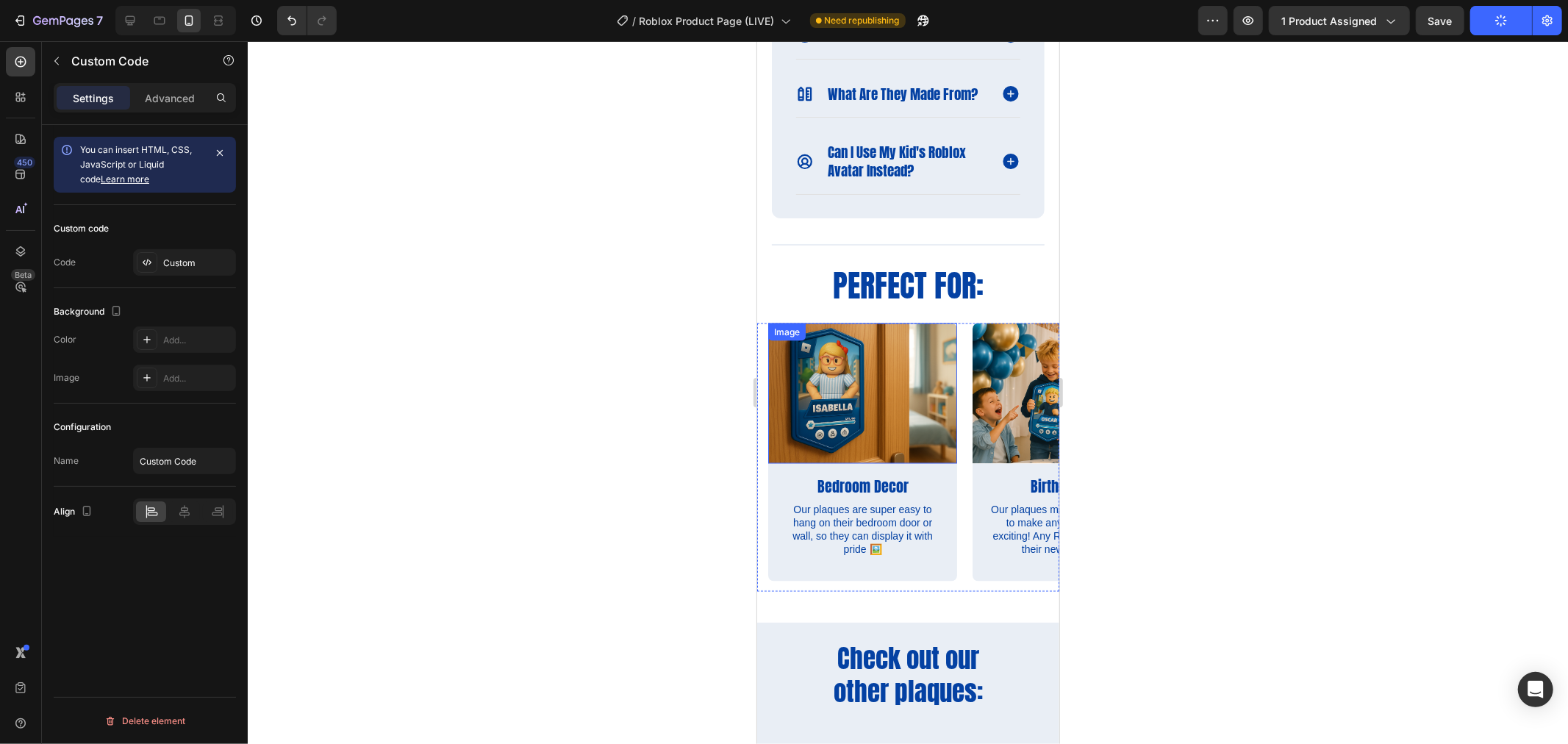
scroll to position [1878, 0]
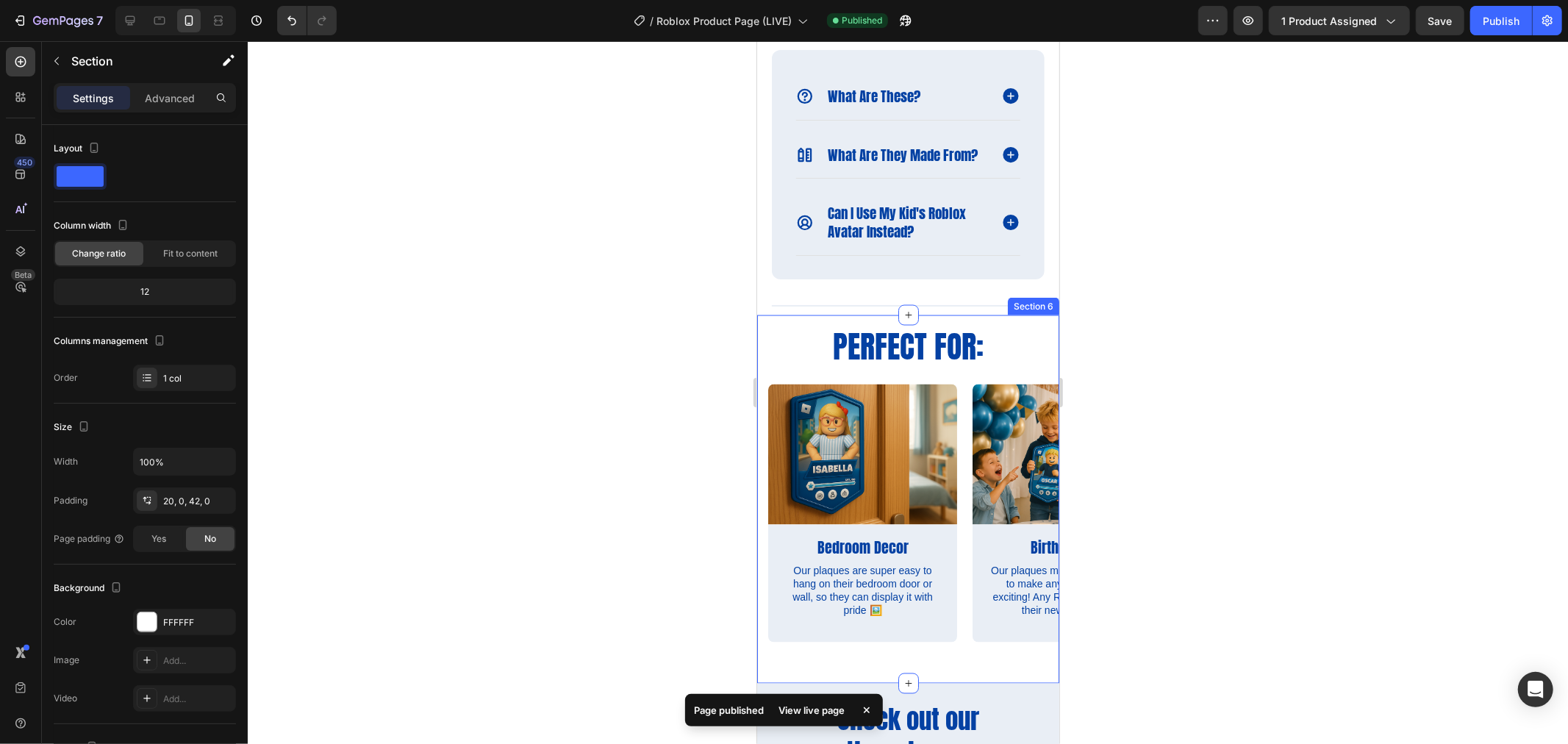
click at [968, 337] on div "Perfect for: Heading Row Image Bedroom Decor Text Block Our plaques are super e…" at bounding box center [908, 498] width 302 height 368
click at [181, 498] on div "20, 0, 42, 0" at bounding box center [197, 501] width 69 height 13
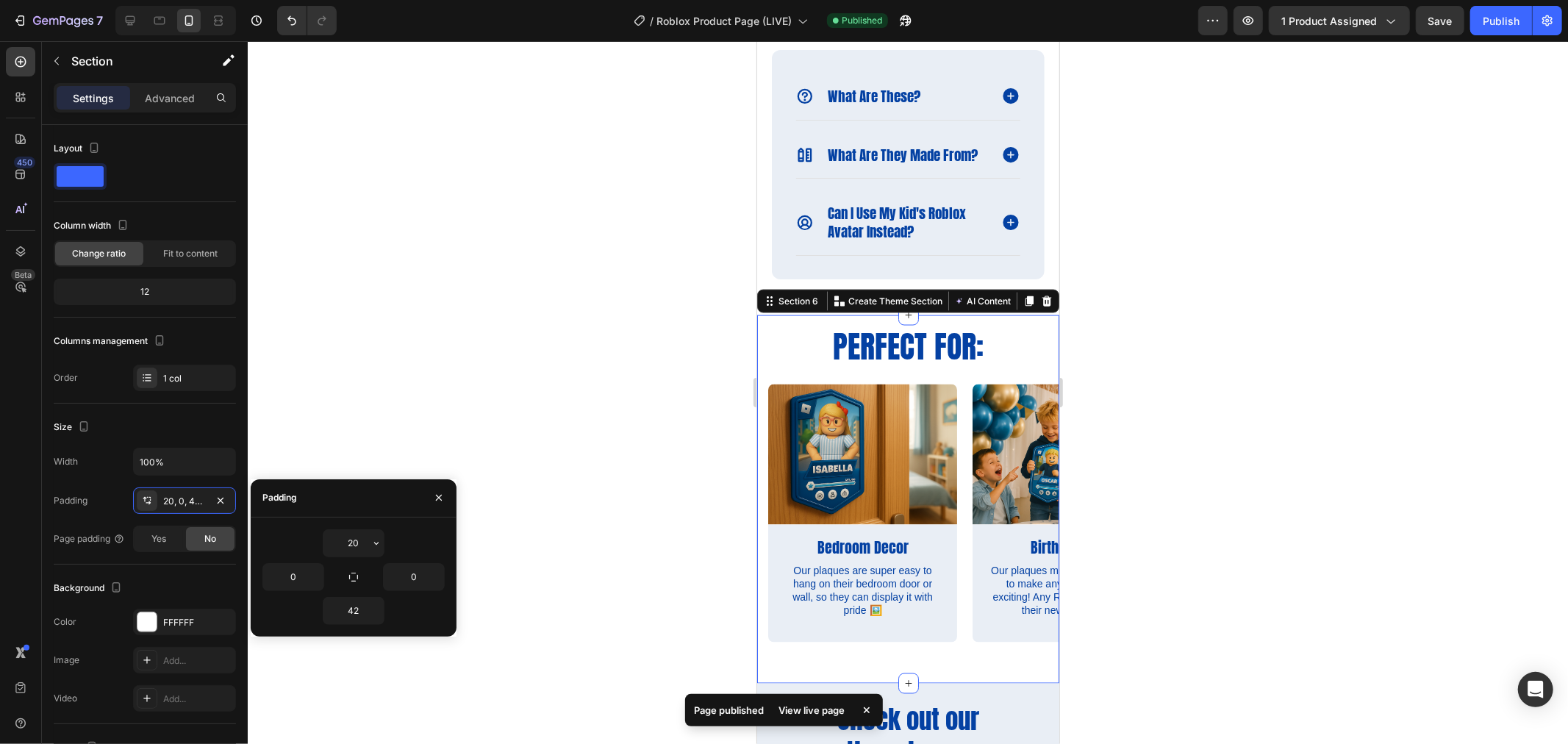
click at [358, 539] on input "20" at bounding box center [353, 543] width 60 height 26
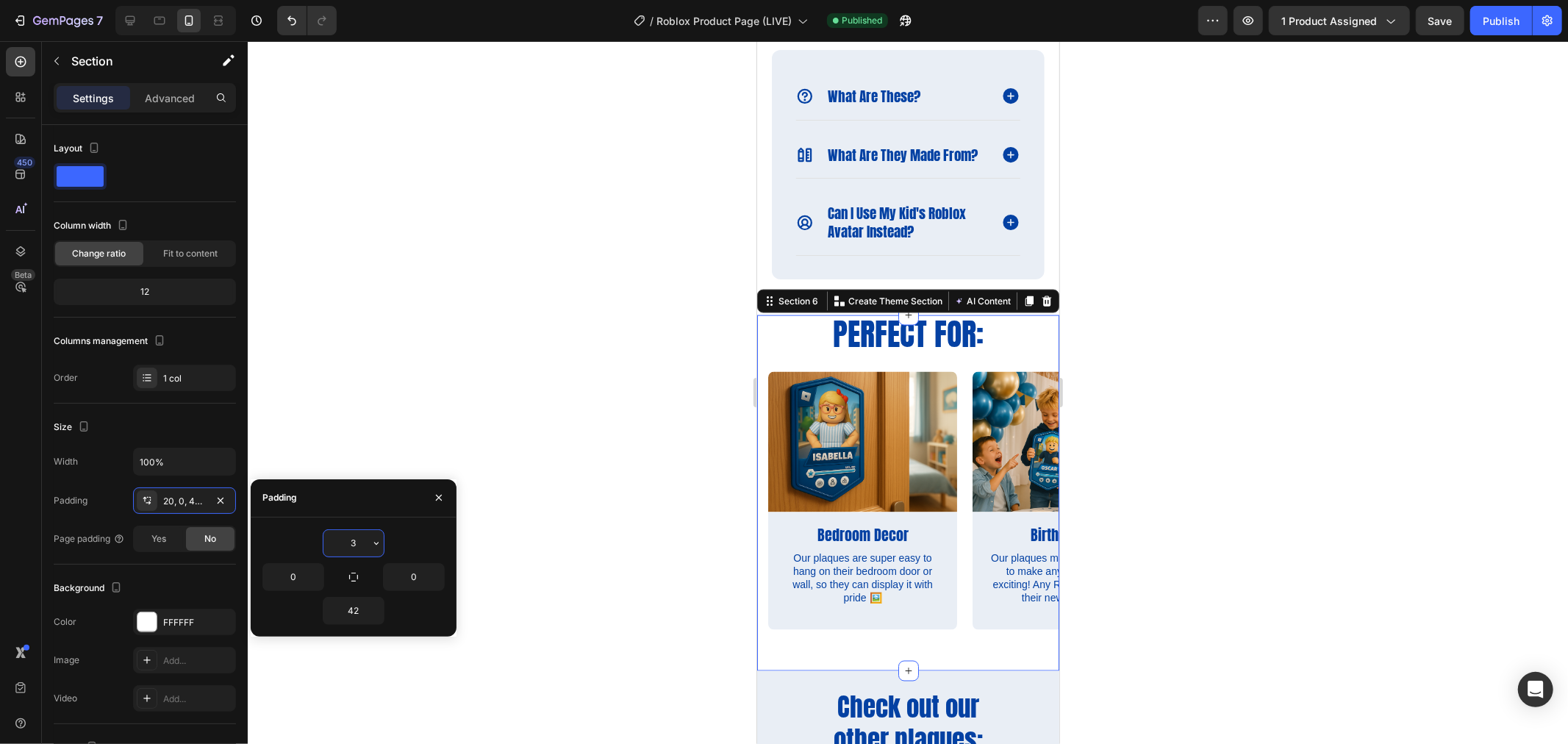
type input "30"
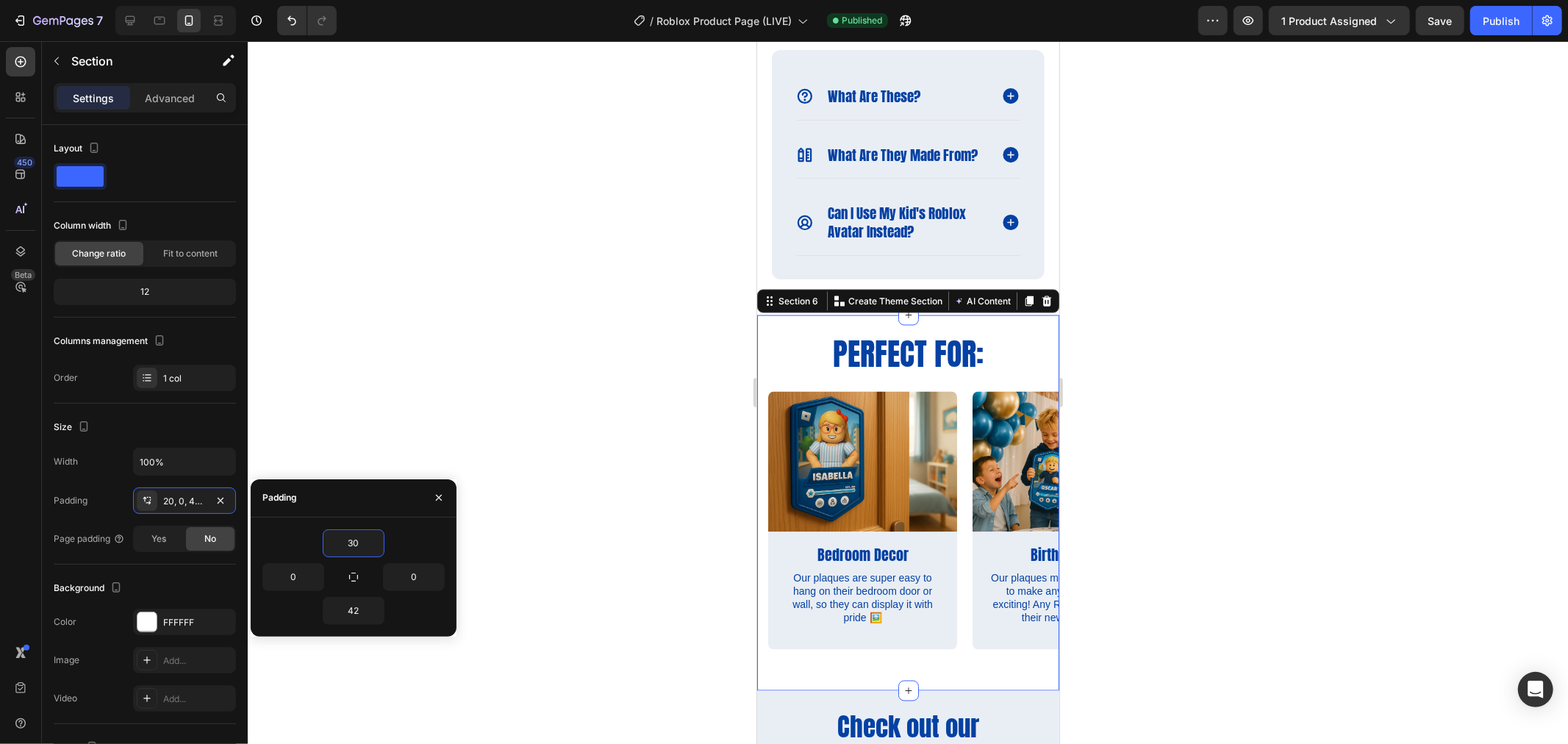
click at [1486, 506] on div at bounding box center [908, 392] width 1320 height 703
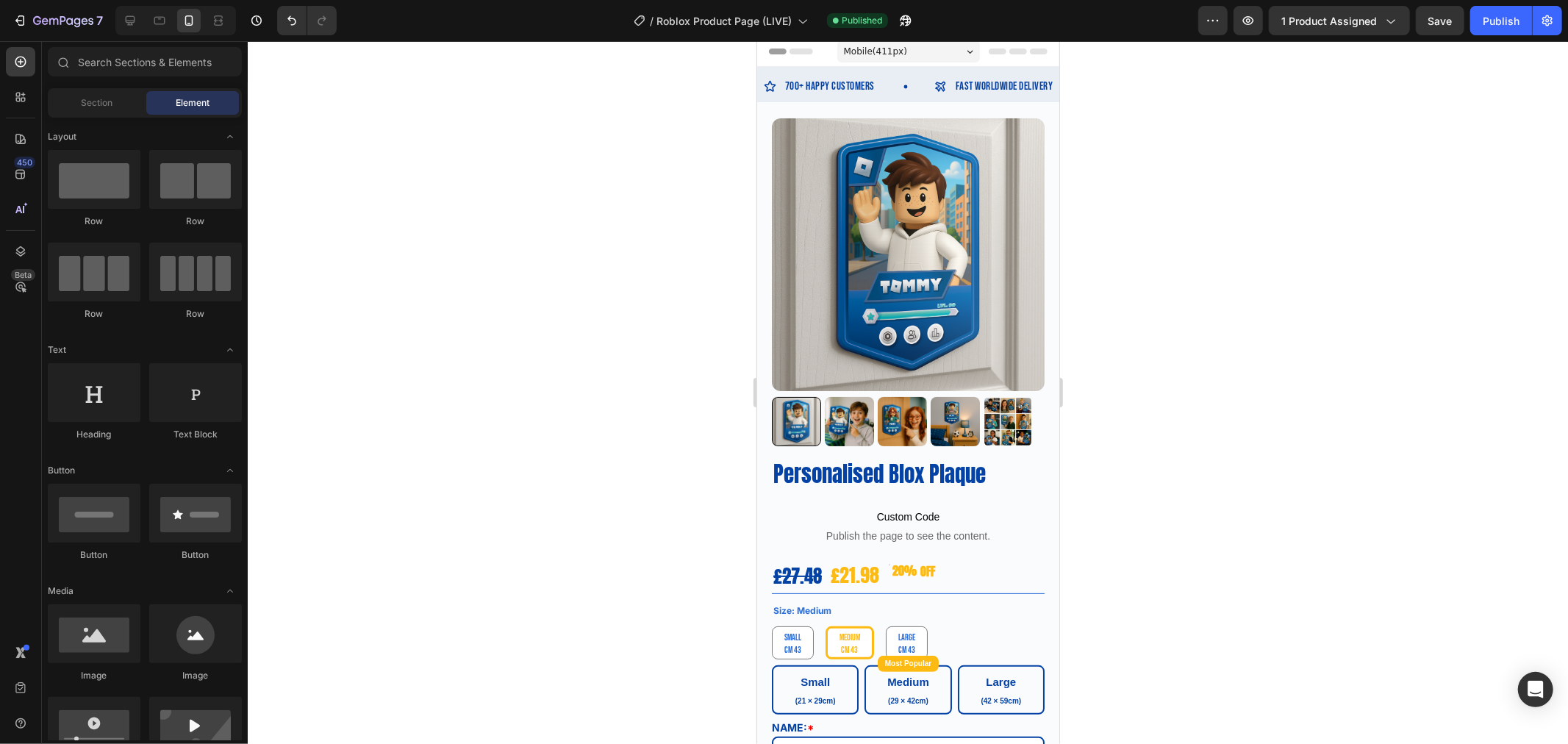
scroll to position [0, 0]
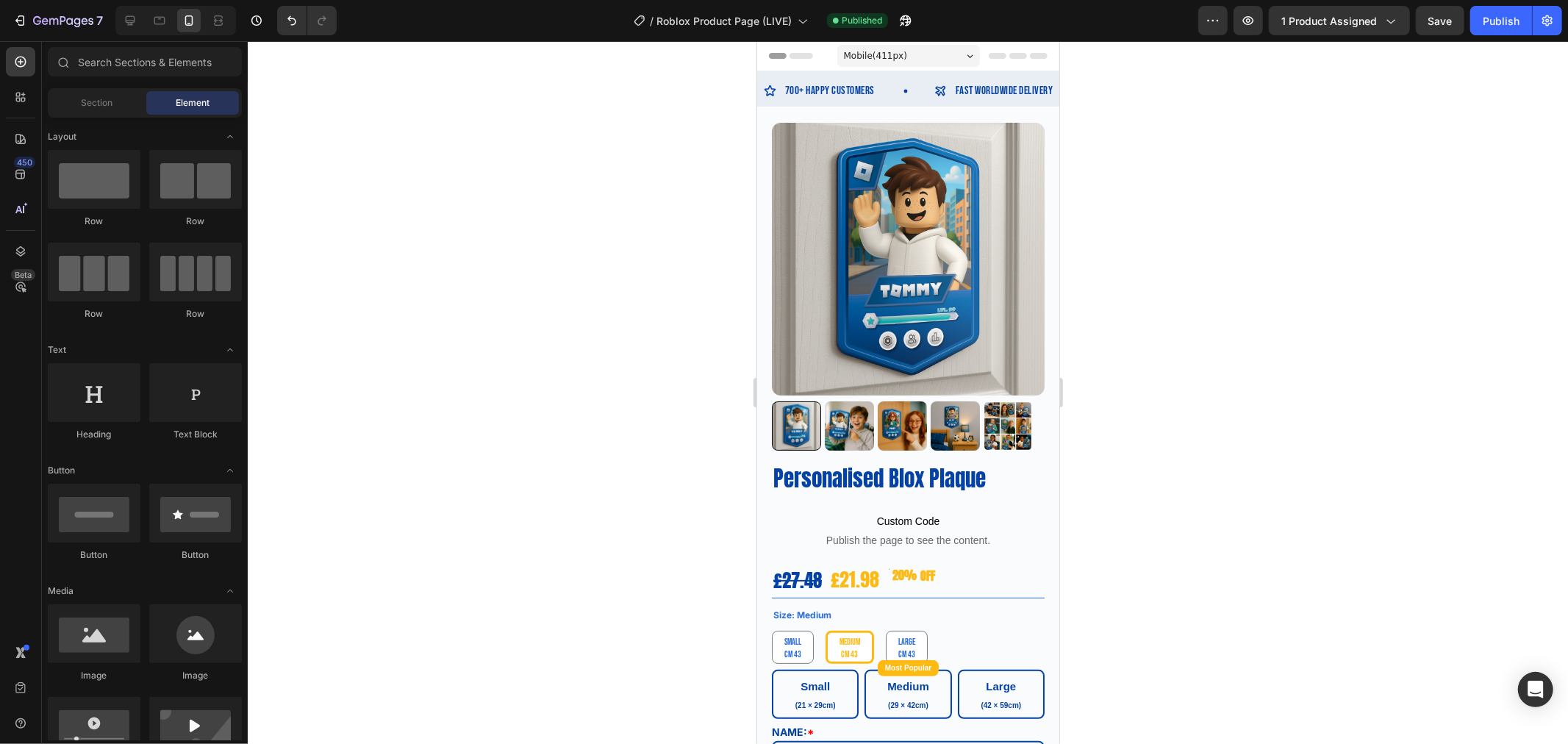
click at [1501, 18] on div "Publish" at bounding box center [1501, 20] width 37 height 15
